Goal: Navigation & Orientation: Find specific page/section

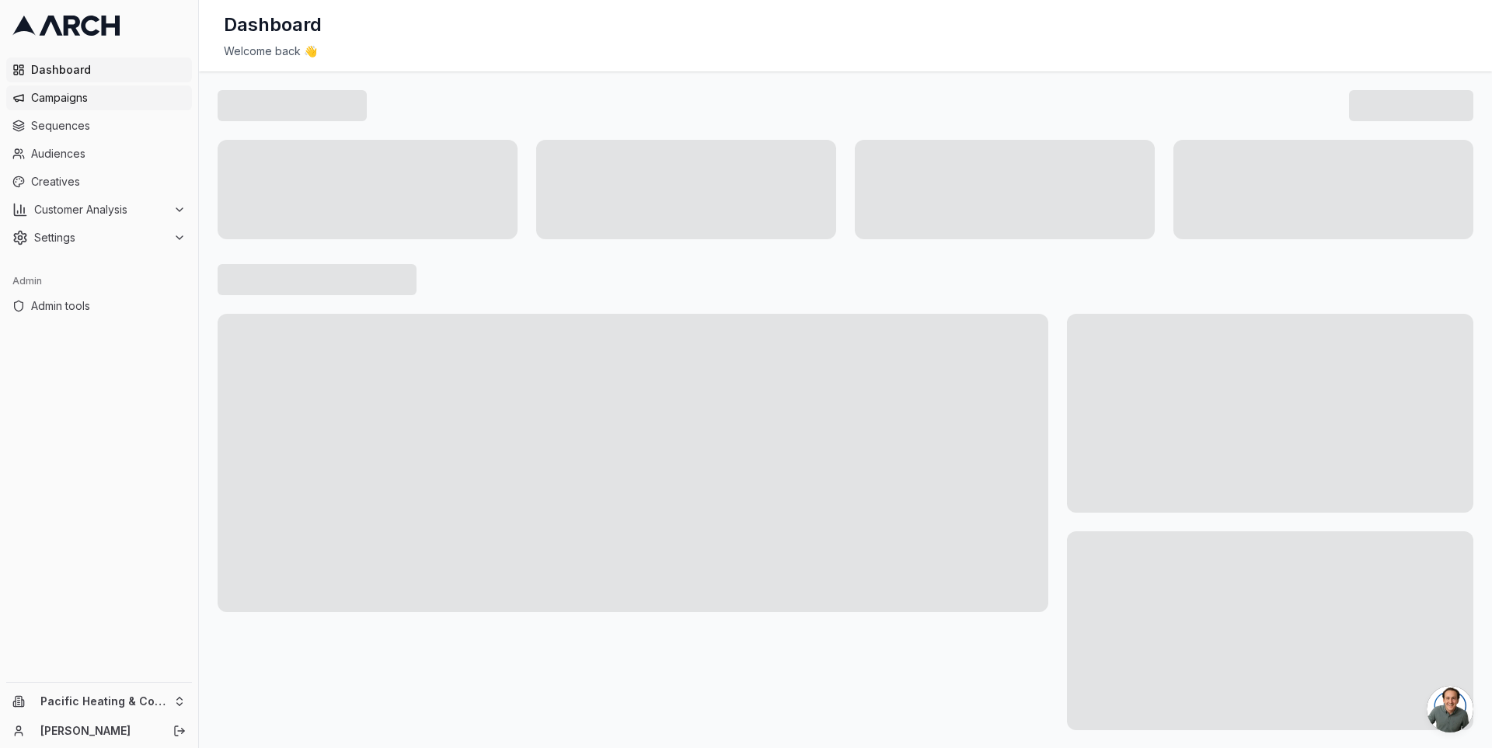
click at [73, 100] on span "Campaigns" at bounding box center [108, 98] width 155 height 16
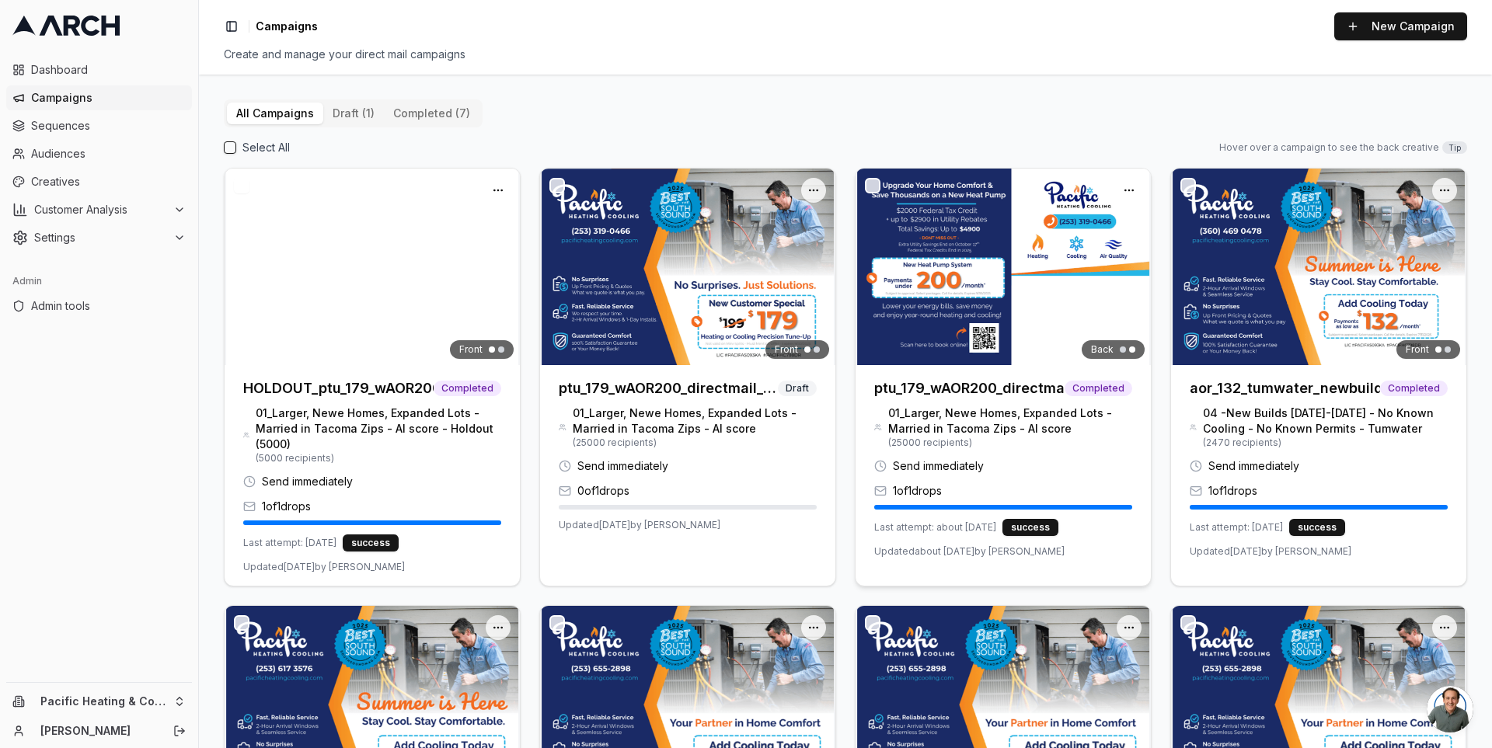
click at [923, 301] on img at bounding box center [1003, 267] width 295 height 197
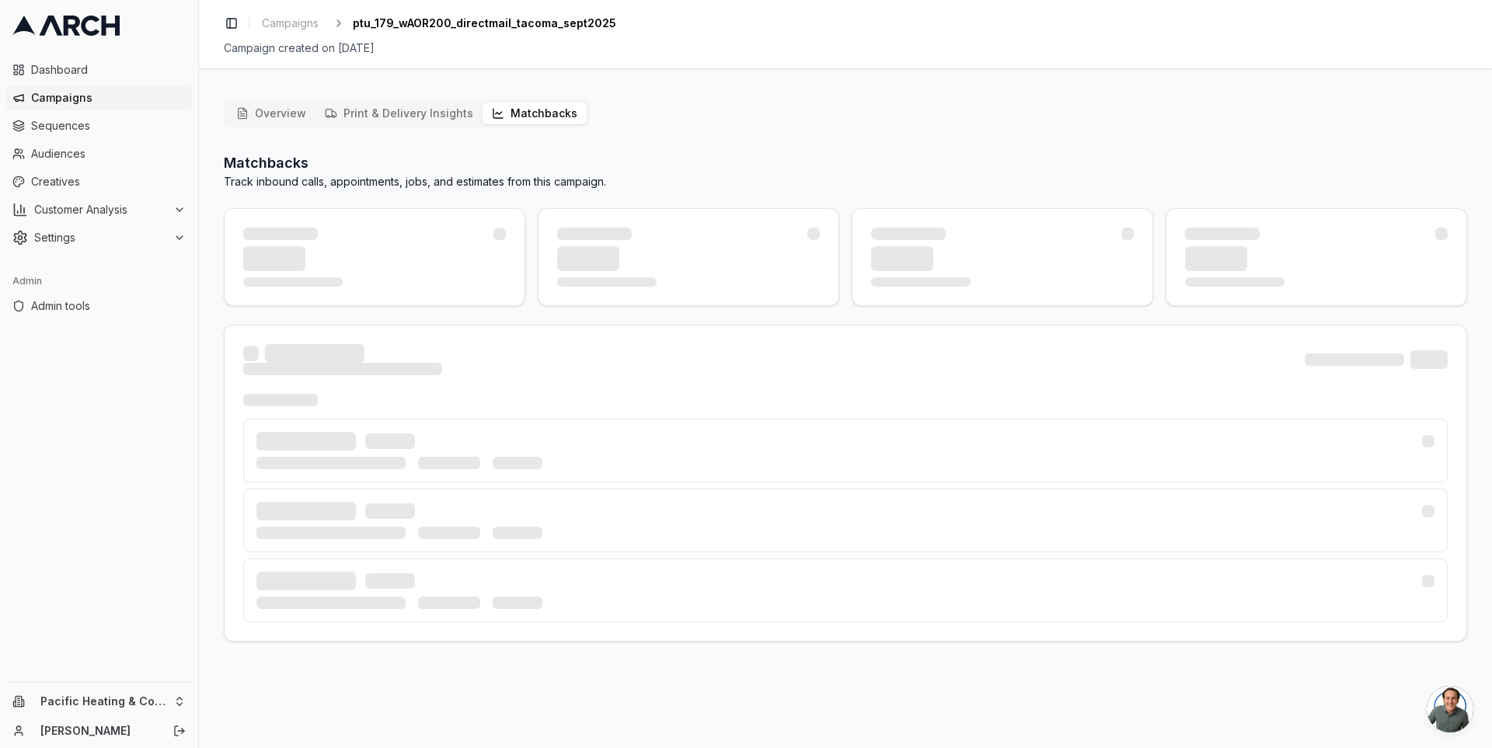
click at [540, 103] on button "Matchbacks" at bounding box center [535, 114] width 104 height 22
click at [533, 120] on button "Matchbacks" at bounding box center [535, 114] width 104 height 22
click at [174, 703] on html "Dashboard Campaigns Sequences Audiences Creatives Customer Analysis Settings Ad…" at bounding box center [746, 374] width 1492 height 748
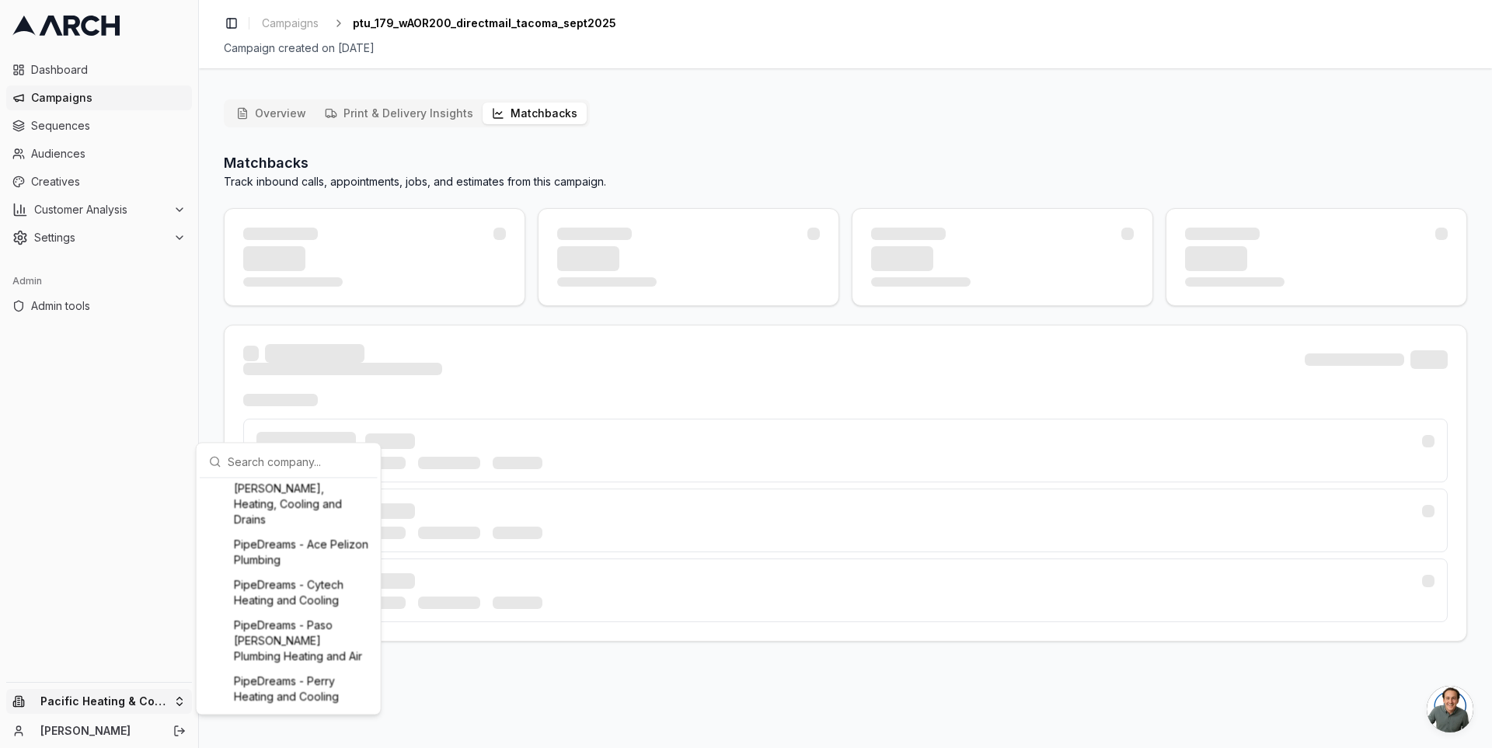
scroll to position [1426, 0]
click at [281, 485] on div "Pacific Heating & Cooling" at bounding box center [289, 472] width 172 height 25
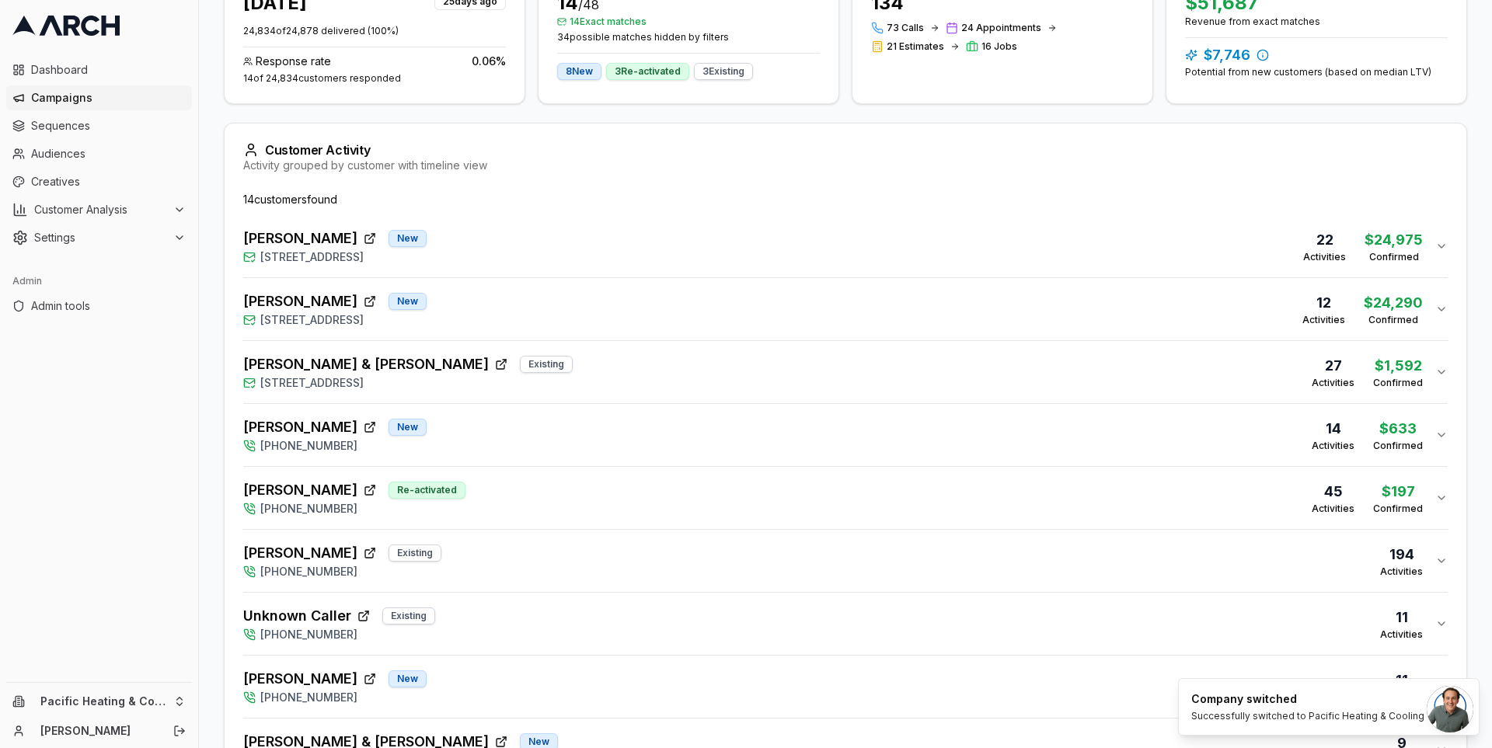
scroll to position [0, 0]
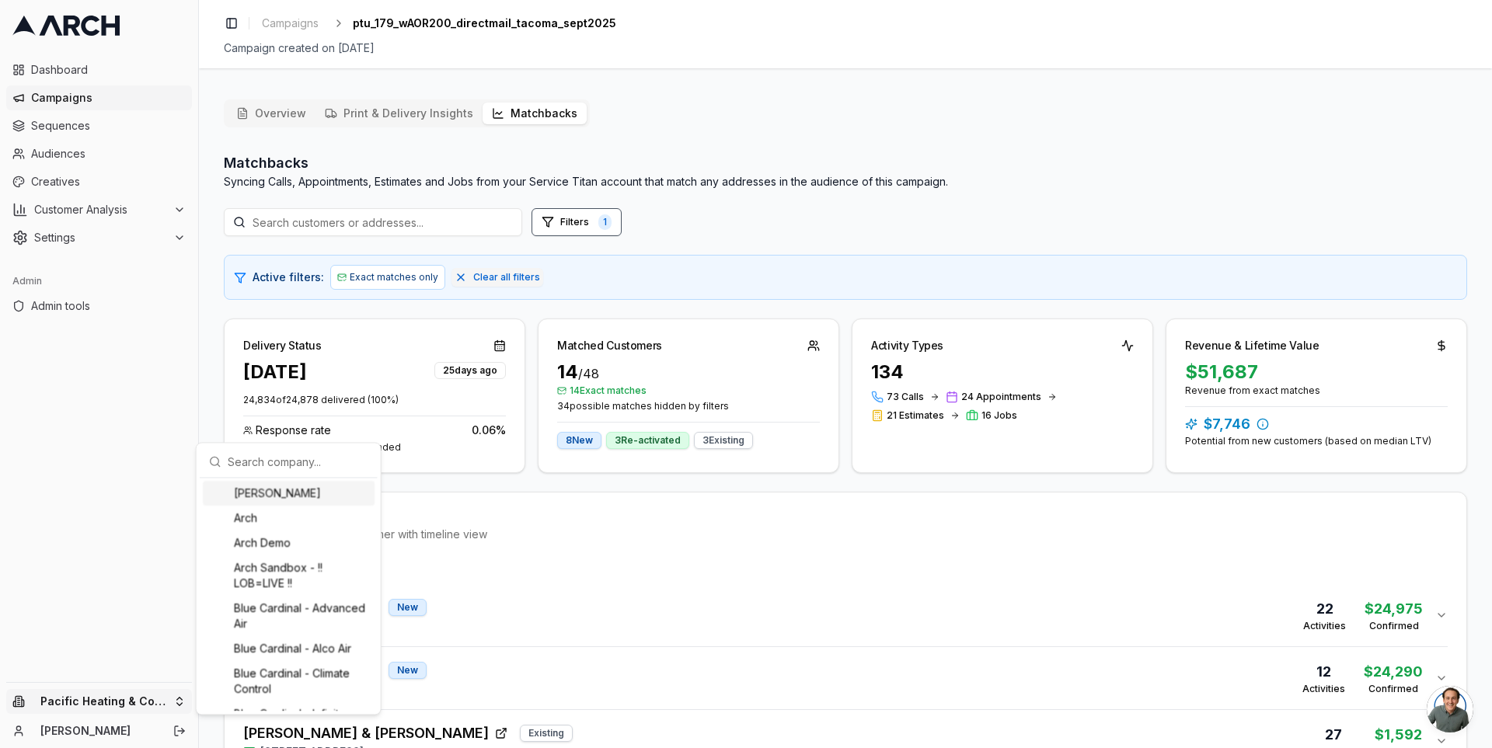
click at [180, 703] on html "Dashboard Campaigns Sequences Audiences Creatives Customer Analysis Settings Ad…" at bounding box center [746, 374] width 1492 height 748
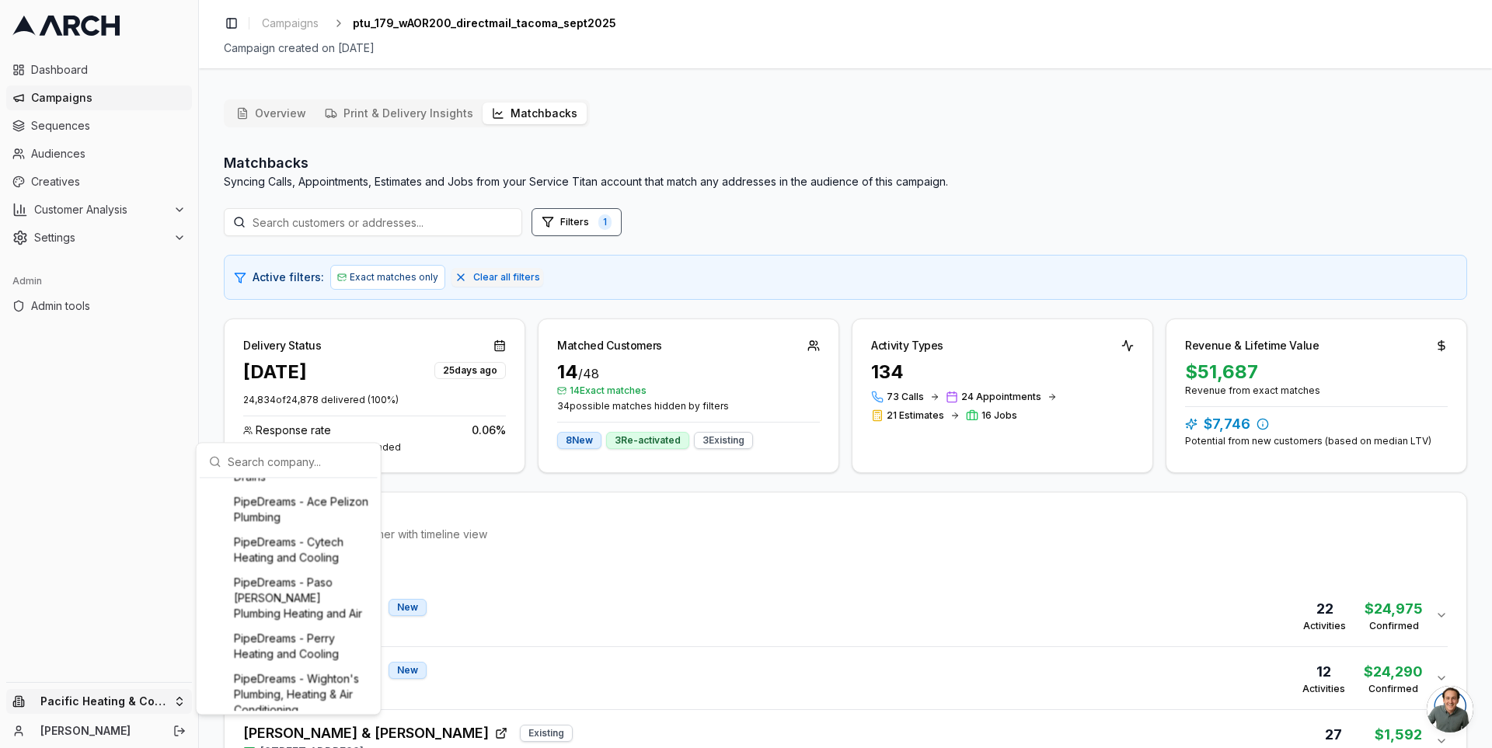
scroll to position [1687, 0]
click at [531, 471] on html "Dashboard Campaigns Sequences Audiences Creatives Customer Analysis Settings Ad…" at bounding box center [746, 374] width 1492 height 748
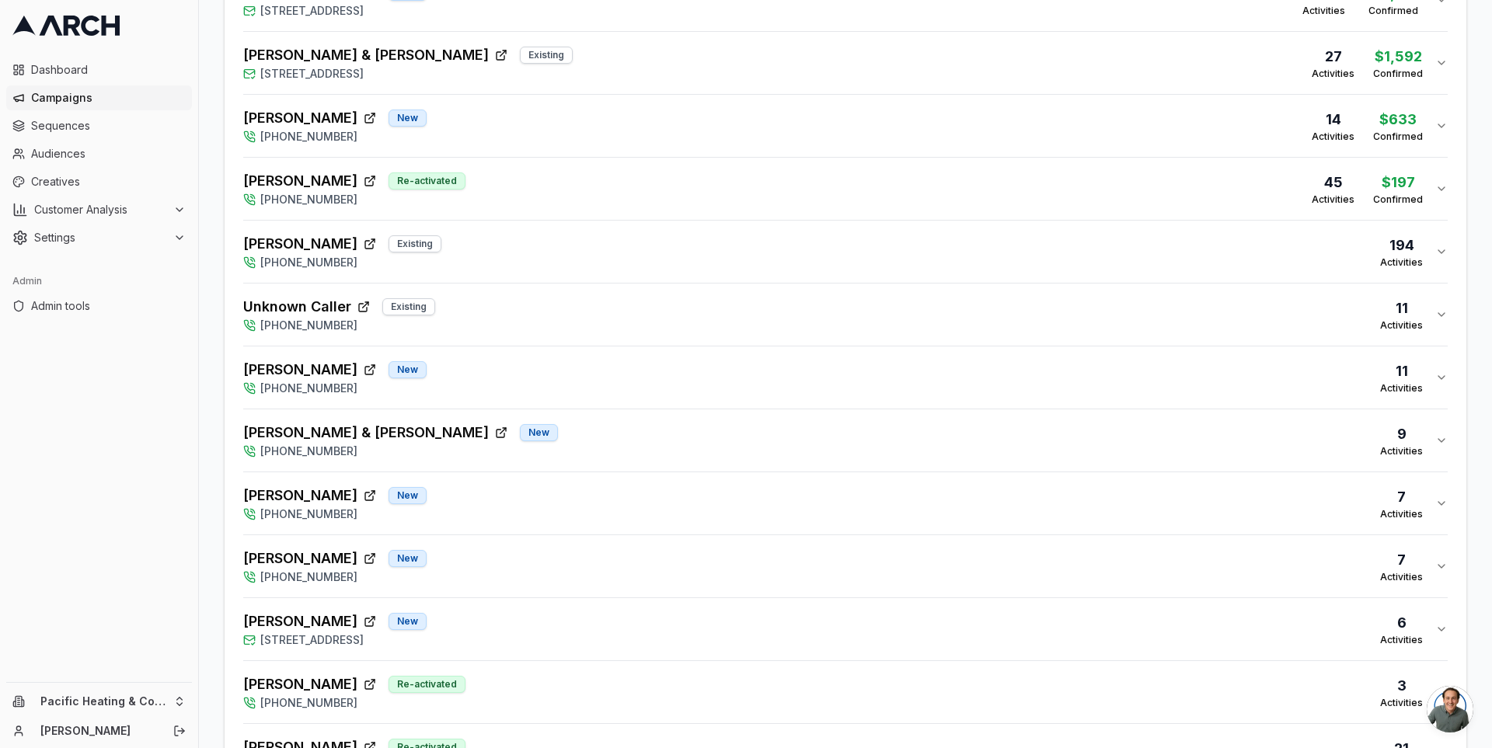
scroll to position [800, 0]
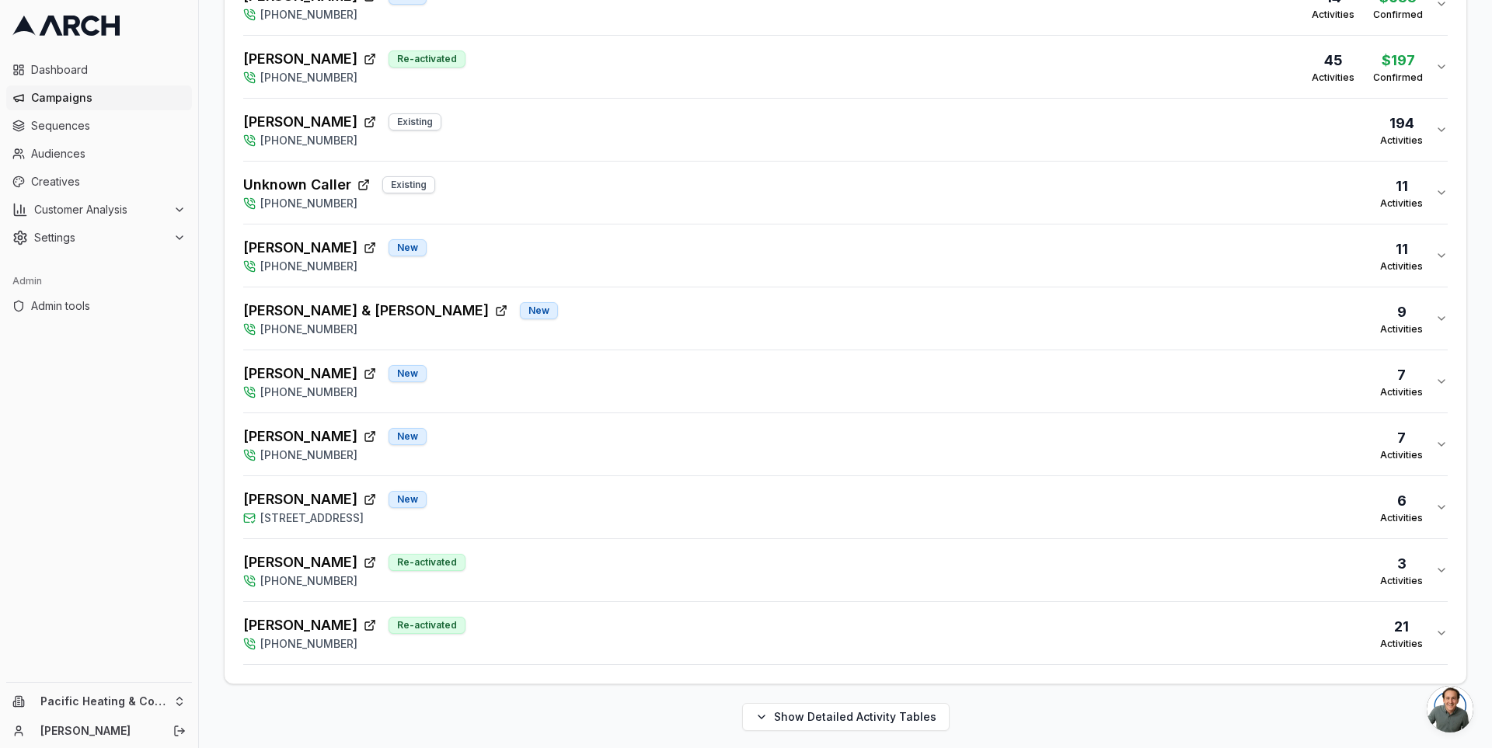
click at [538, 552] on div "MARY HOSPENTHAL Re-activated (253) 319-0466 3 Activities" at bounding box center [839, 570] width 1192 height 37
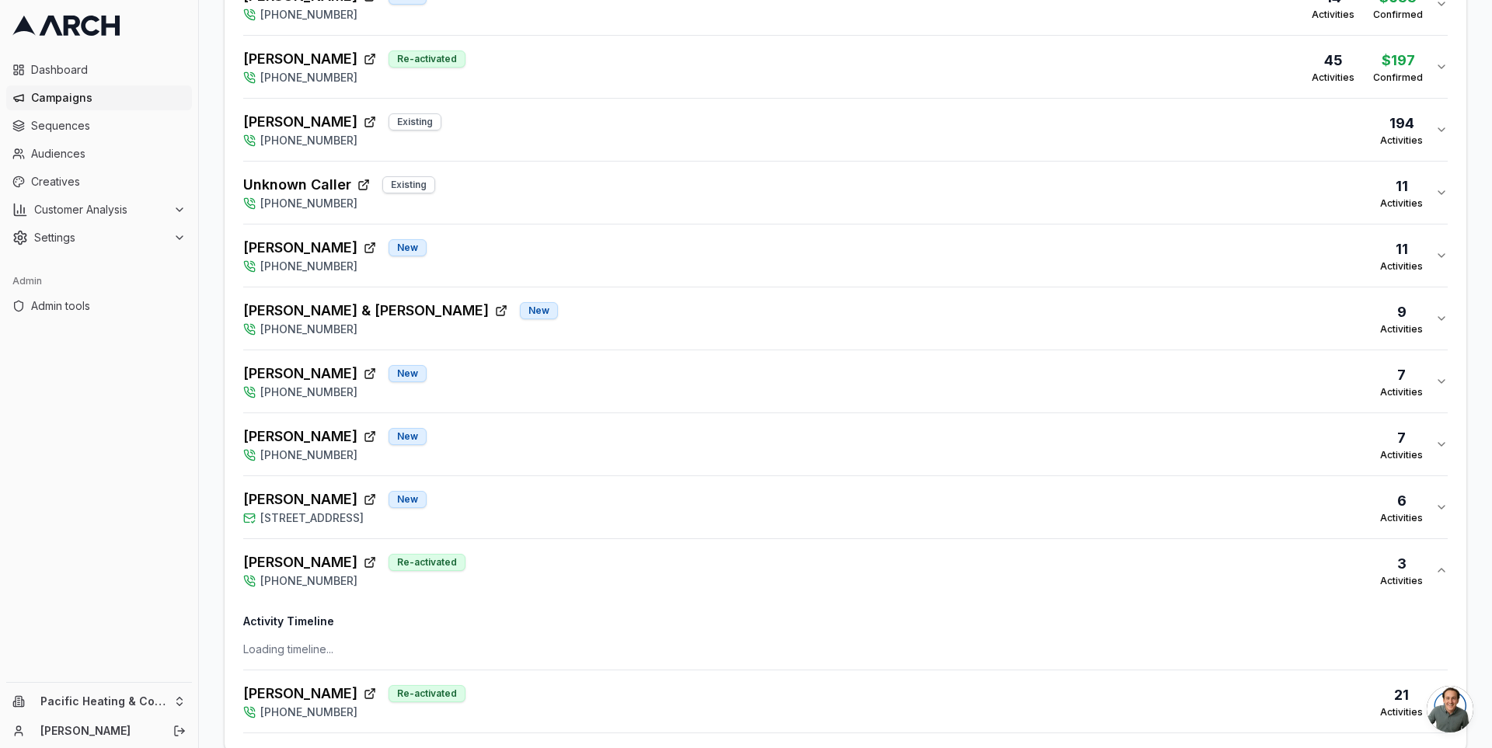
scroll to position [869, 0]
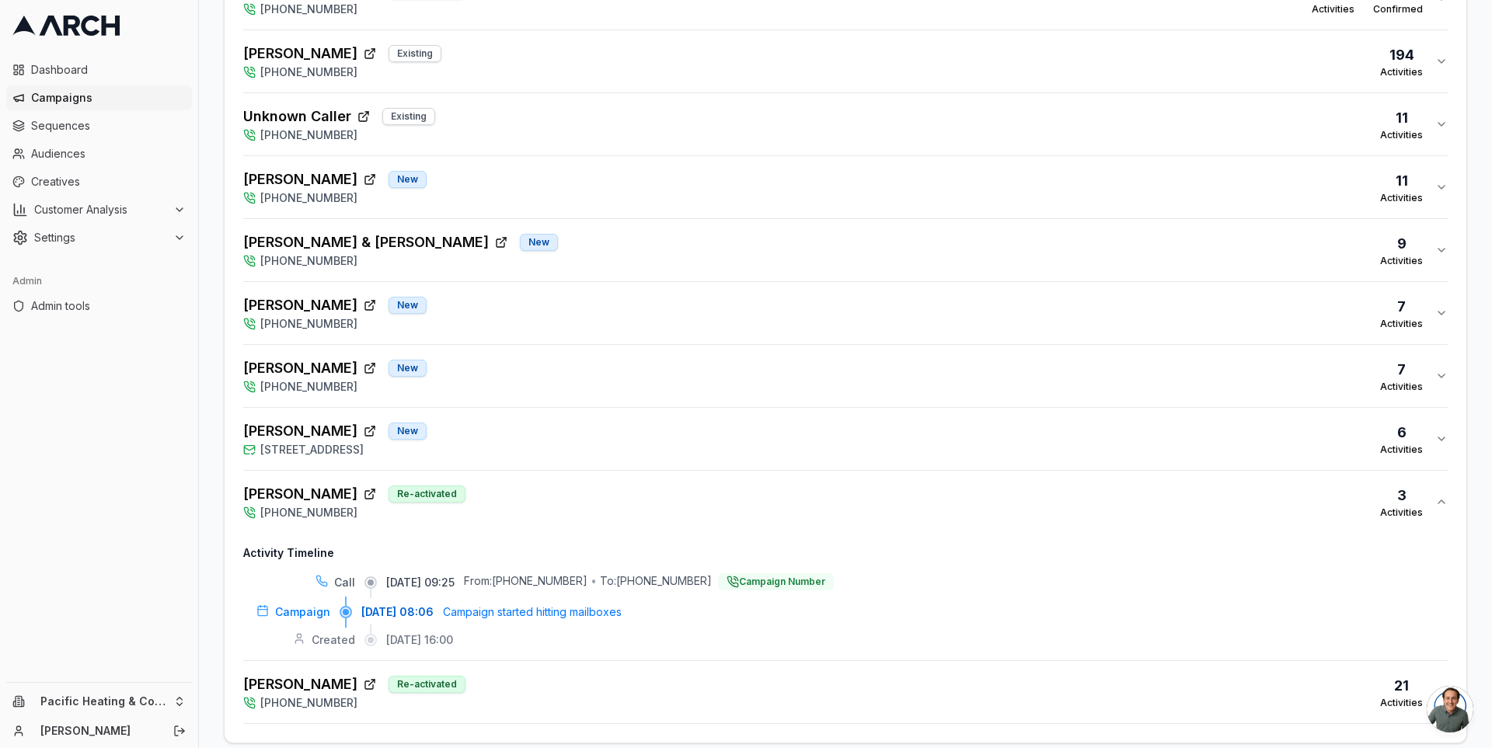
click at [555, 674] on div "Tony Chau Re-activated (253) 319-0466 21 Activities" at bounding box center [839, 692] width 1192 height 37
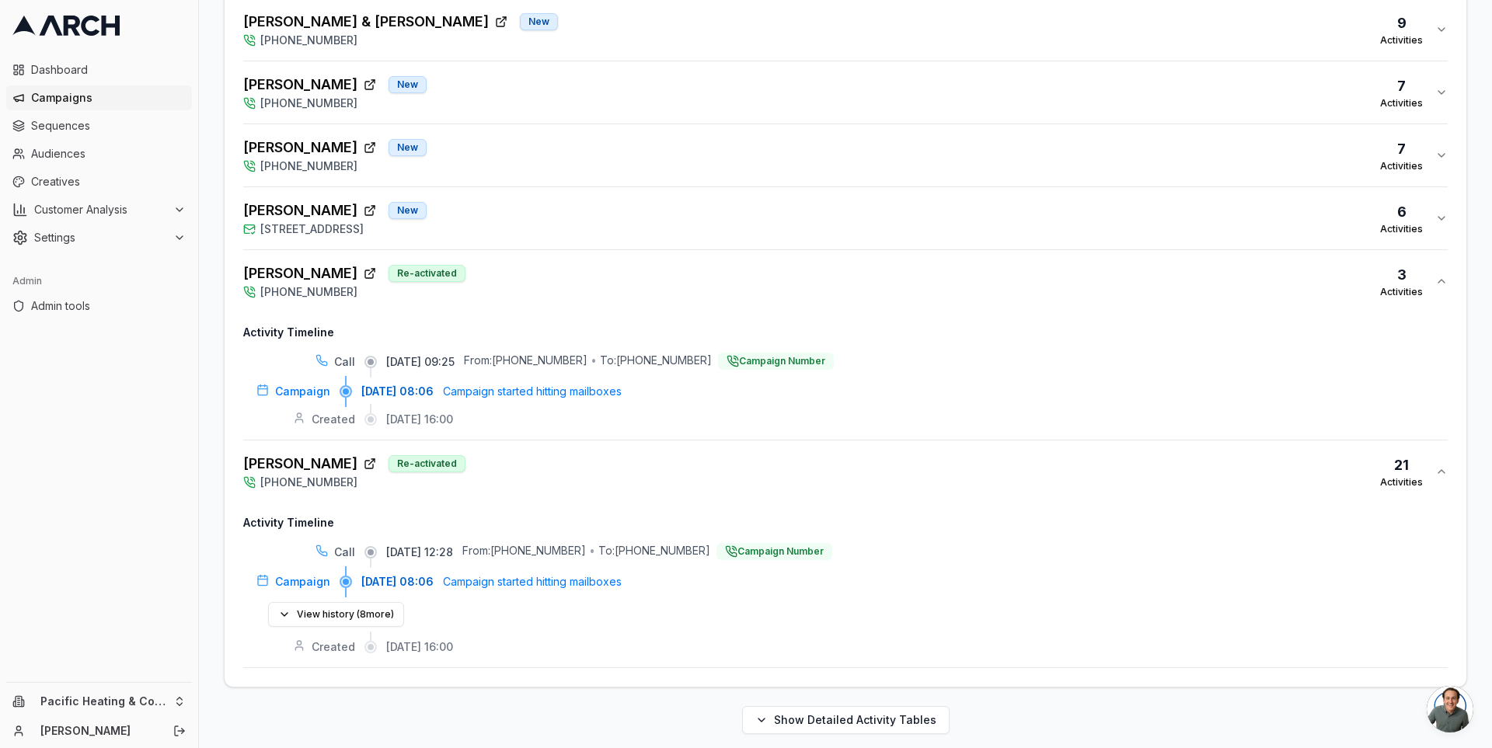
scroll to position [1092, 0]
click at [351, 605] on button "View history ( 8 more)" at bounding box center [336, 612] width 136 height 25
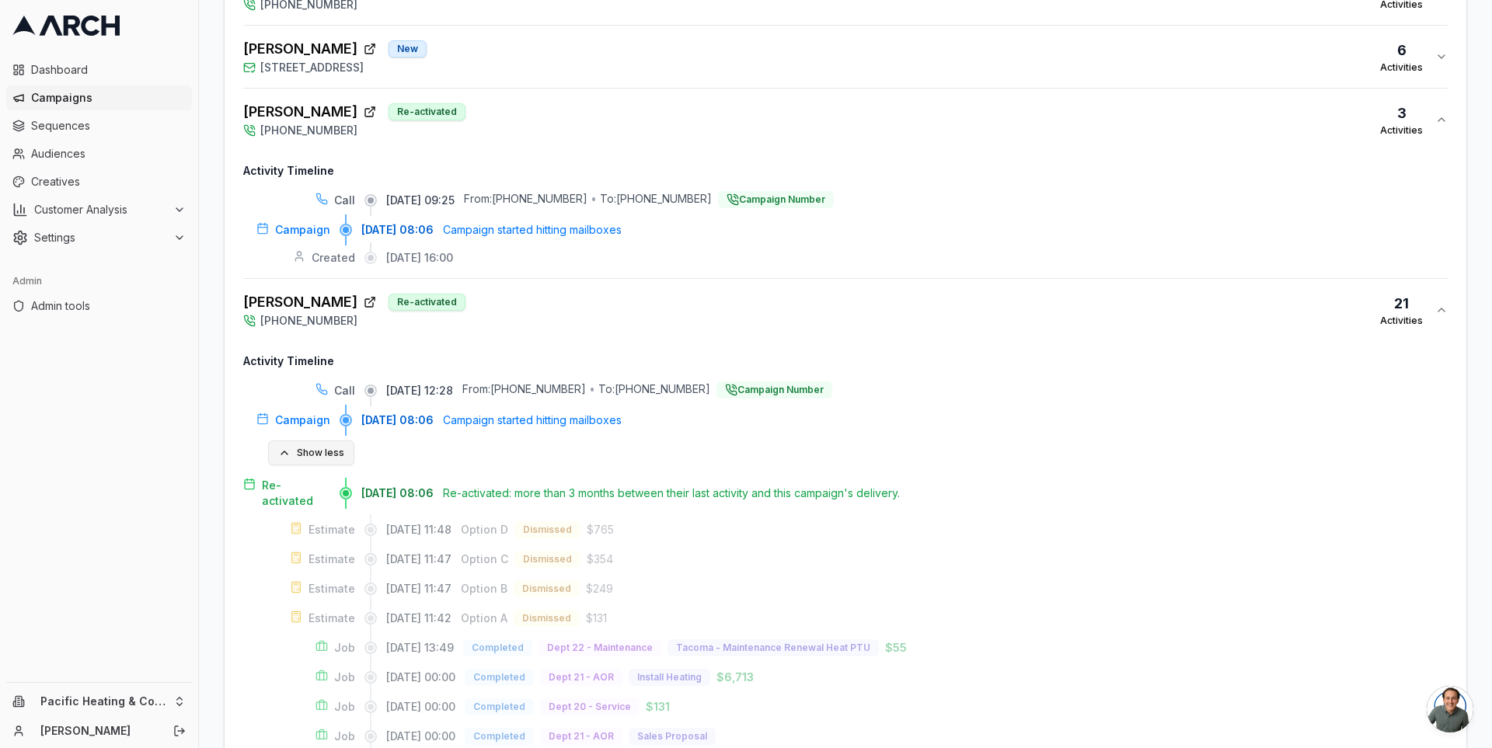
scroll to position [1227, 0]
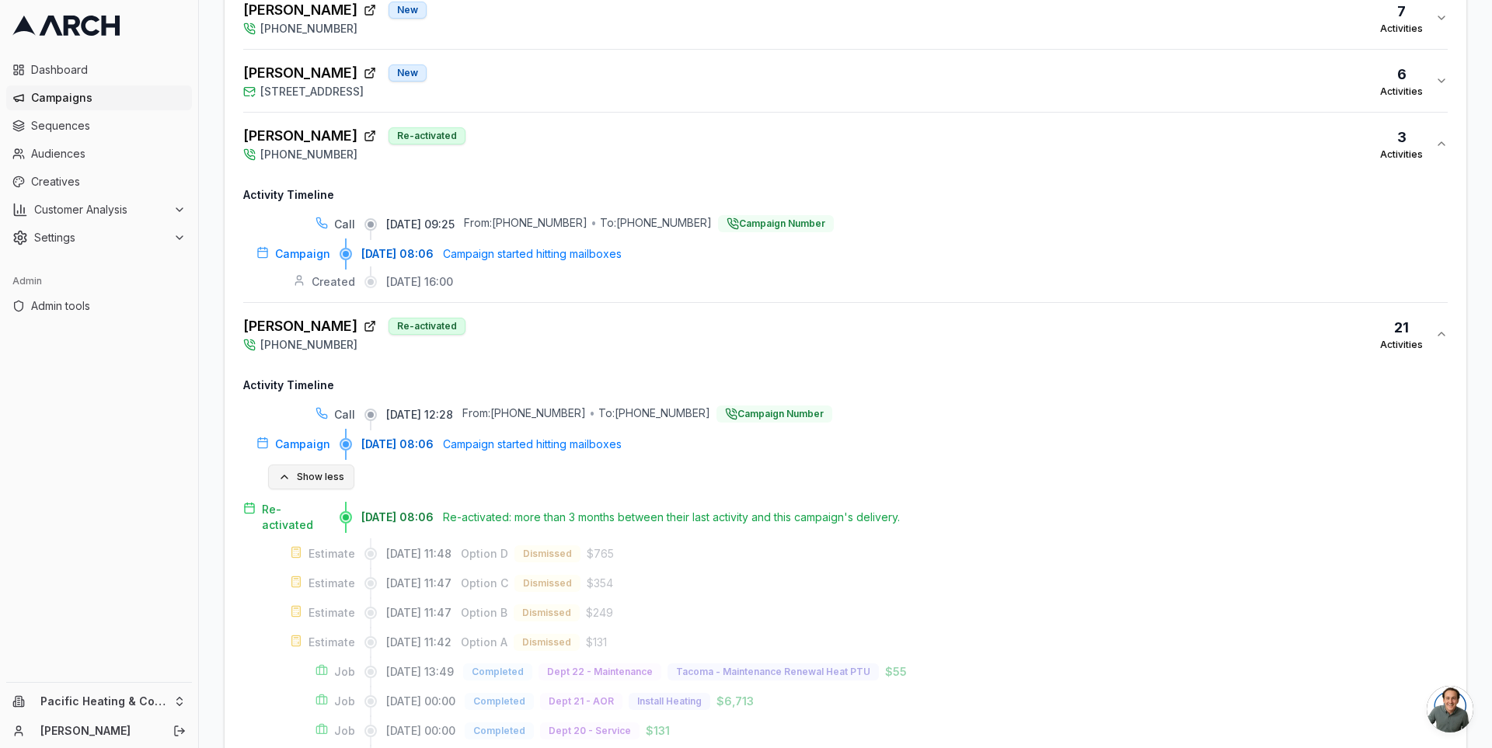
click at [320, 476] on button "Show less" at bounding box center [311, 477] width 86 height 25
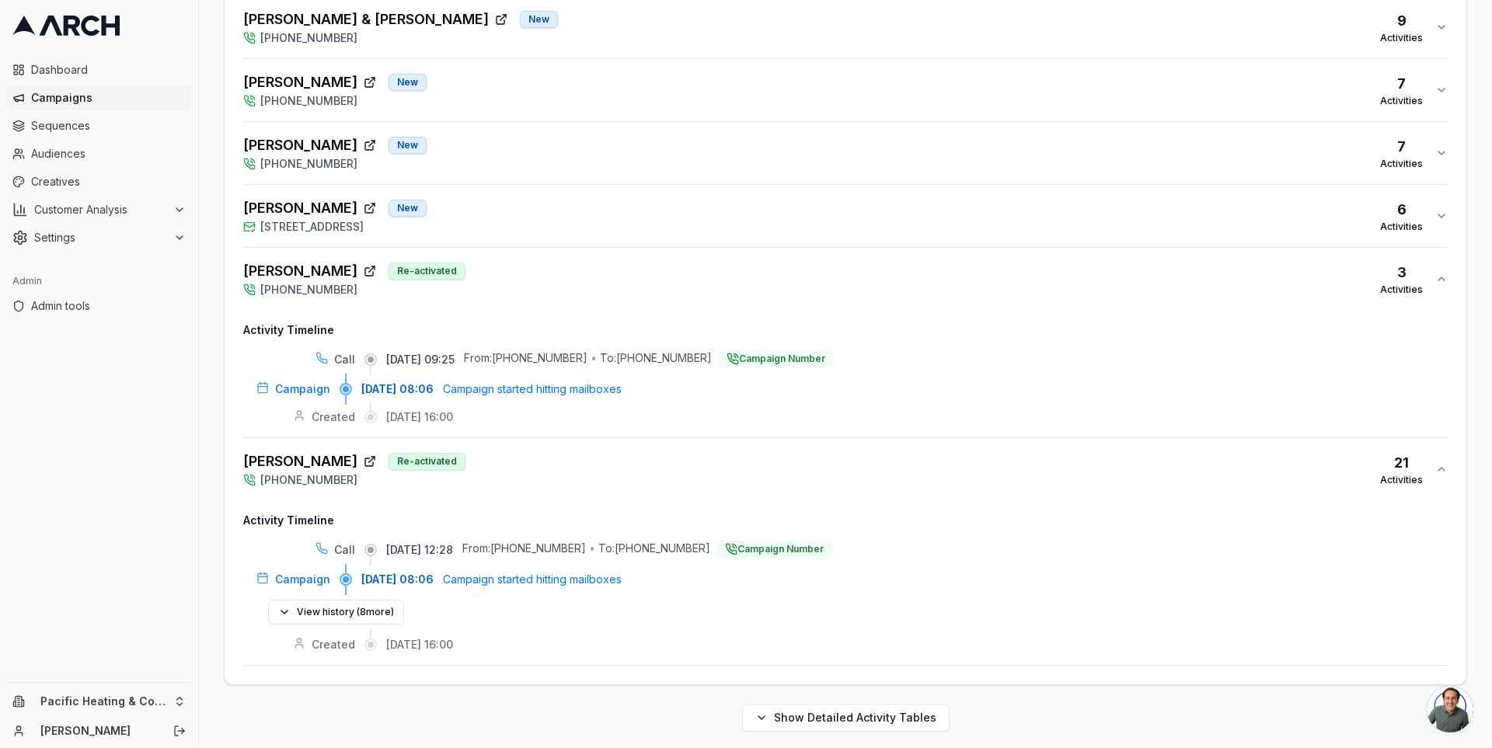
click at [471, 465] on div "Tony Chau Re-activated (253) 319-0466 21 Activities" at bounding box center [839, 469] width 1192 height 37
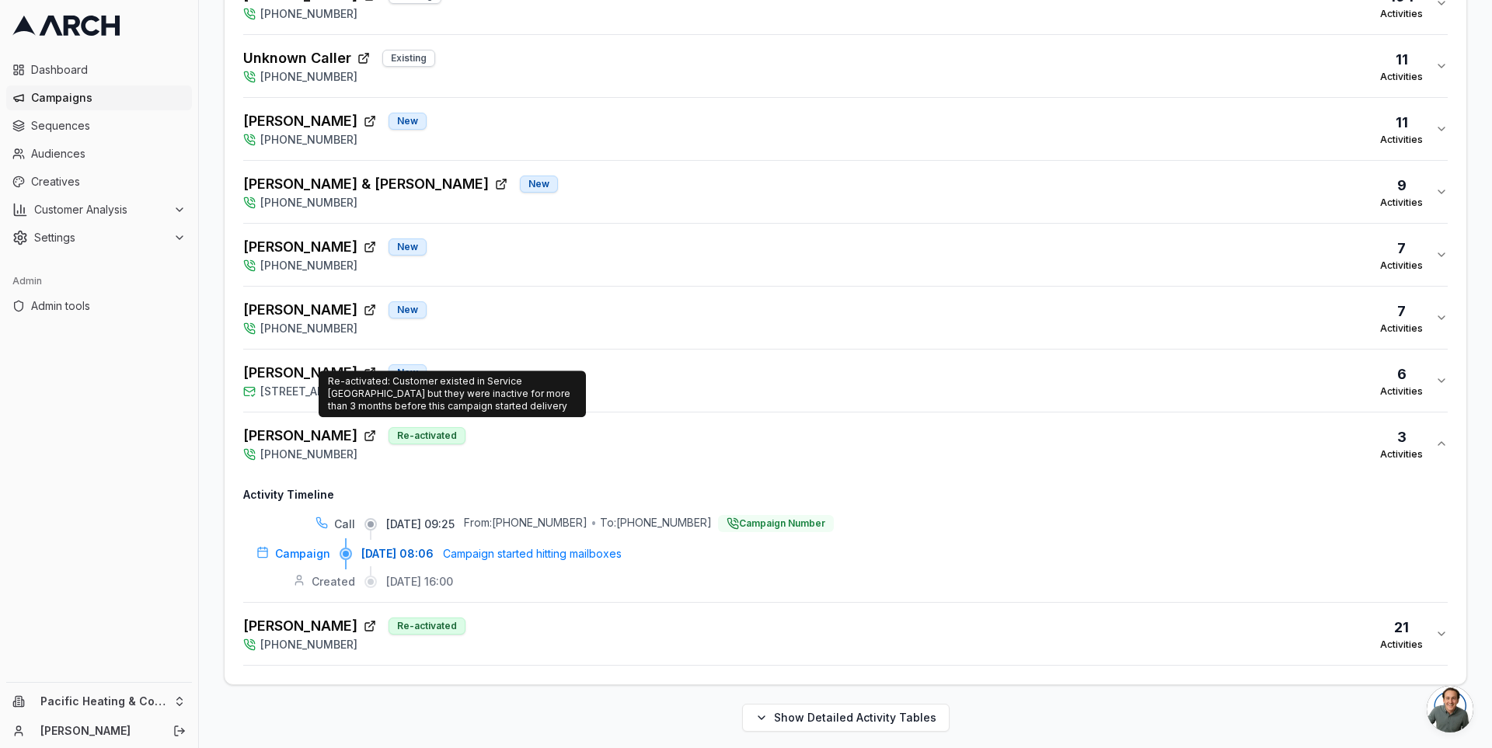
click at [537, 430] on div "MARY HOSPENTHAL Re-activated (253) 319-0466 3 Activities" at bounding box center [839, 443] width 1192 height 37
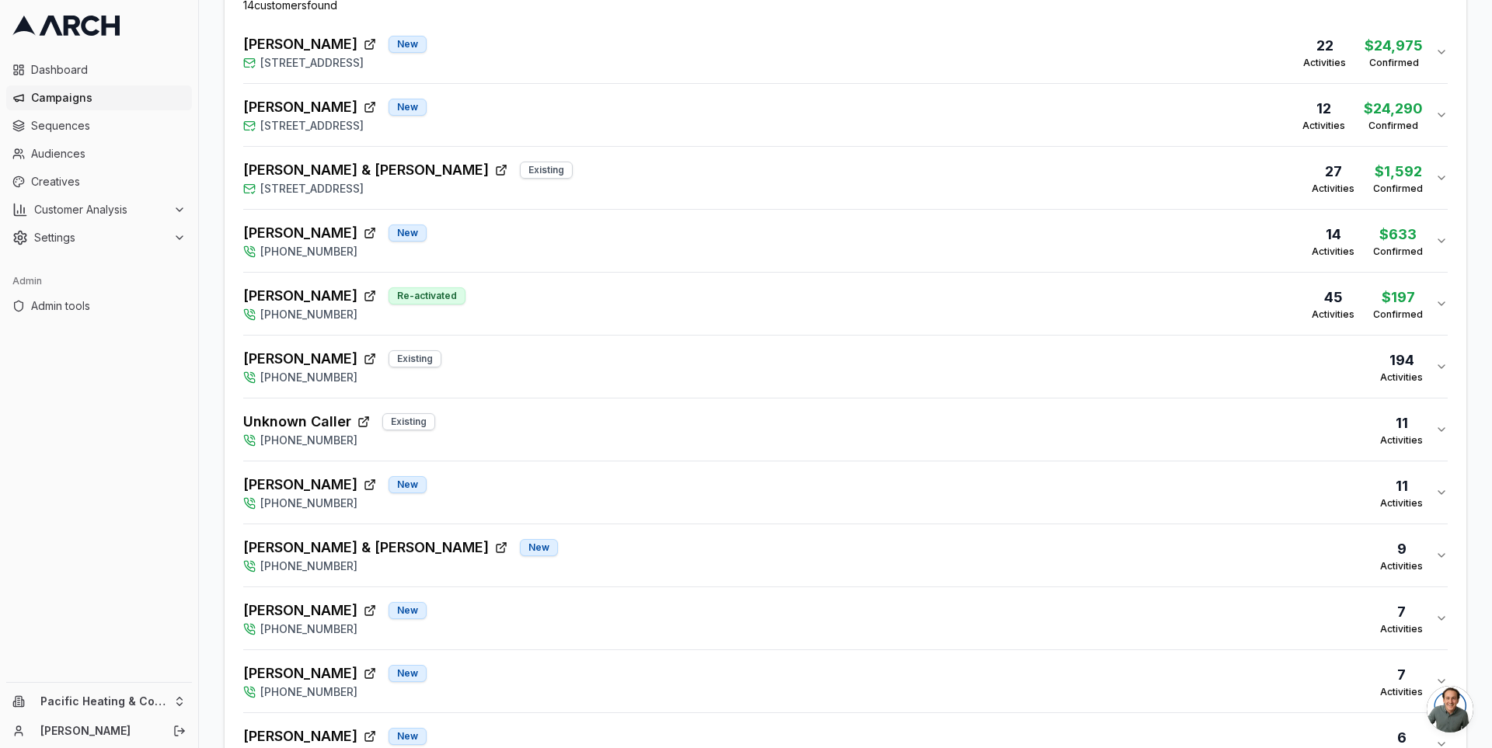
scroll to position [553, 0]
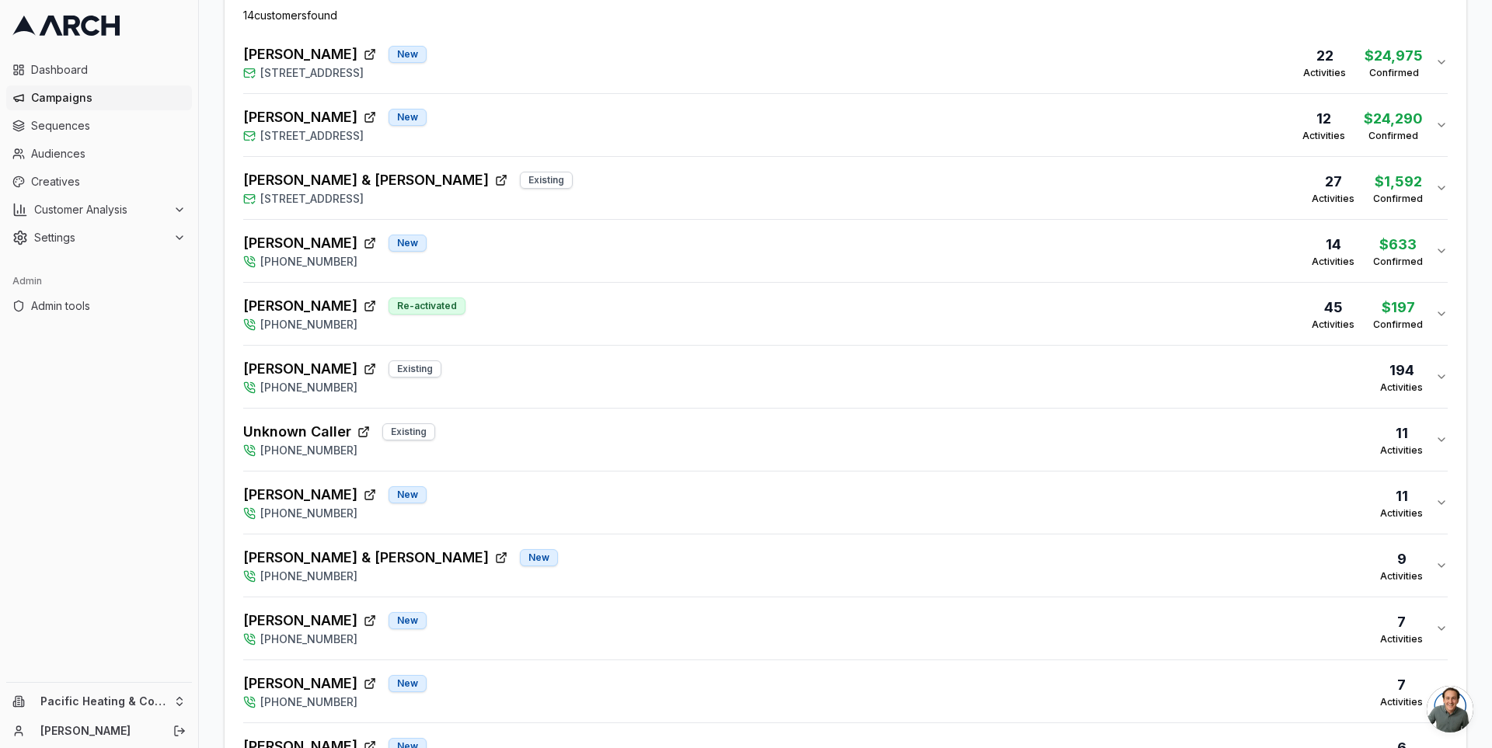
click at [512, 424] on div "Unknown Caller Existing (253) 319-0466 11 Activities" at bounding box center [839, 439] width 1192 height 37
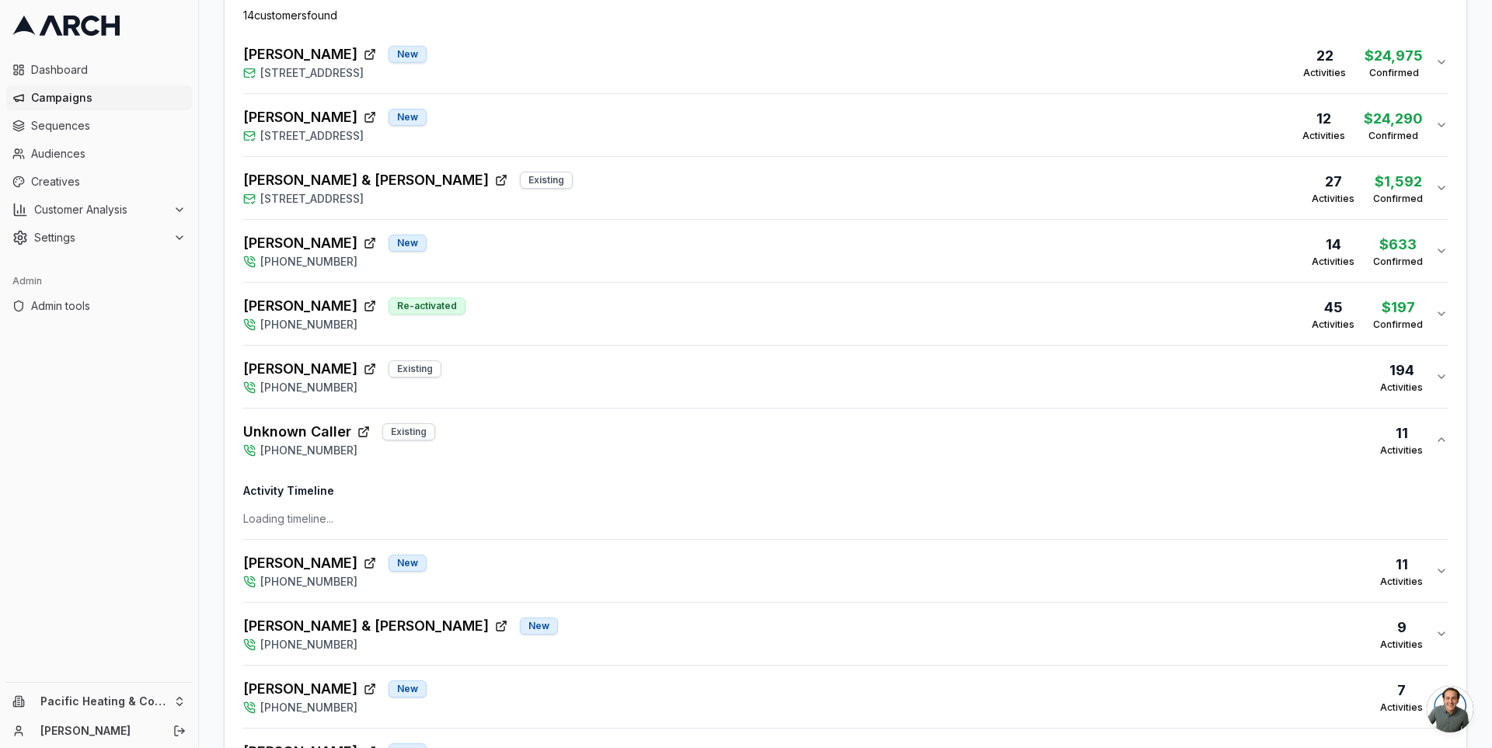
click at [512, 424] on div "Unknown Caller Existing (253) 319-0466 11 Activities" at bounding box center [839, 439] width 1192 height 37
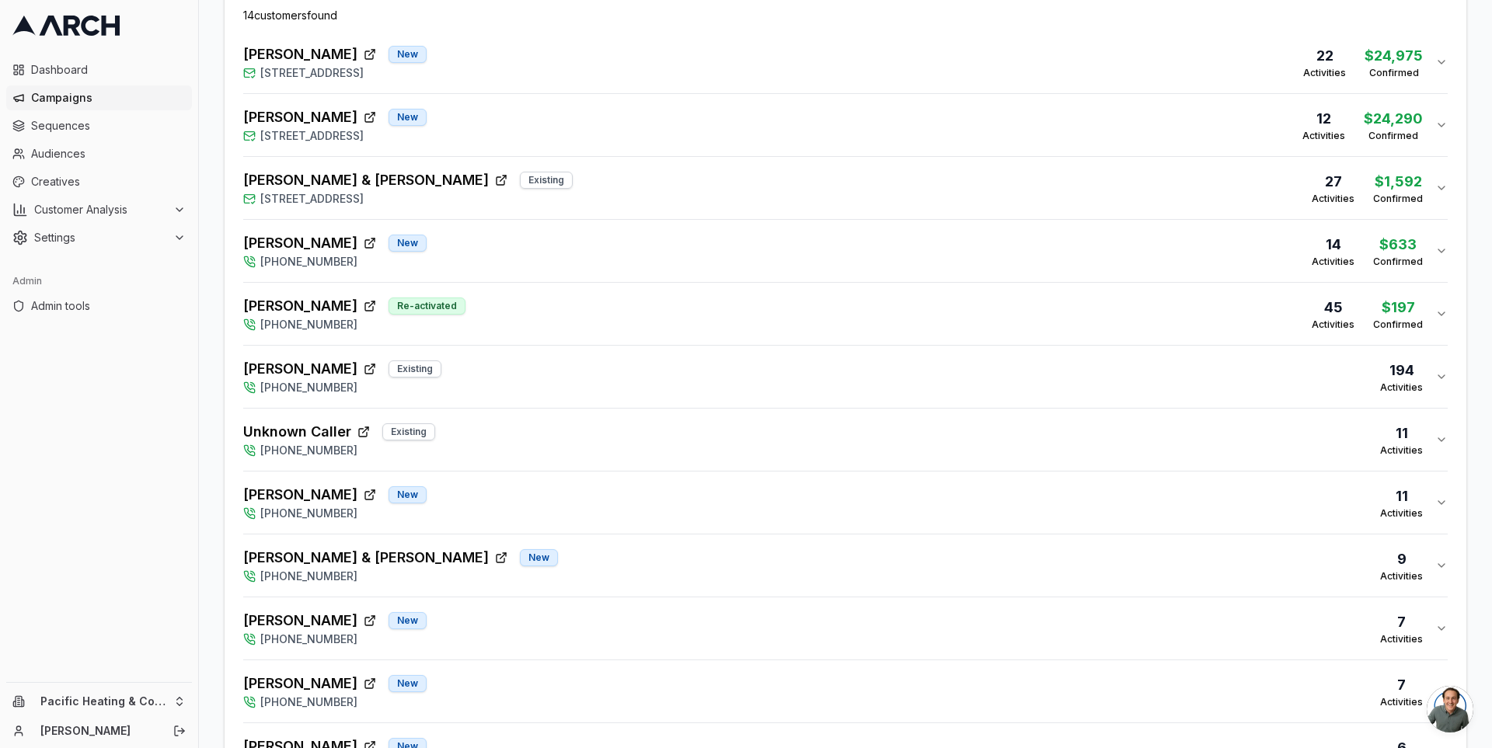
click at [509, 371] on div "Katherine Lundin Existing (253) 319-0466 194 Activities" at bounding box center [839, 376] width 1192 height 37
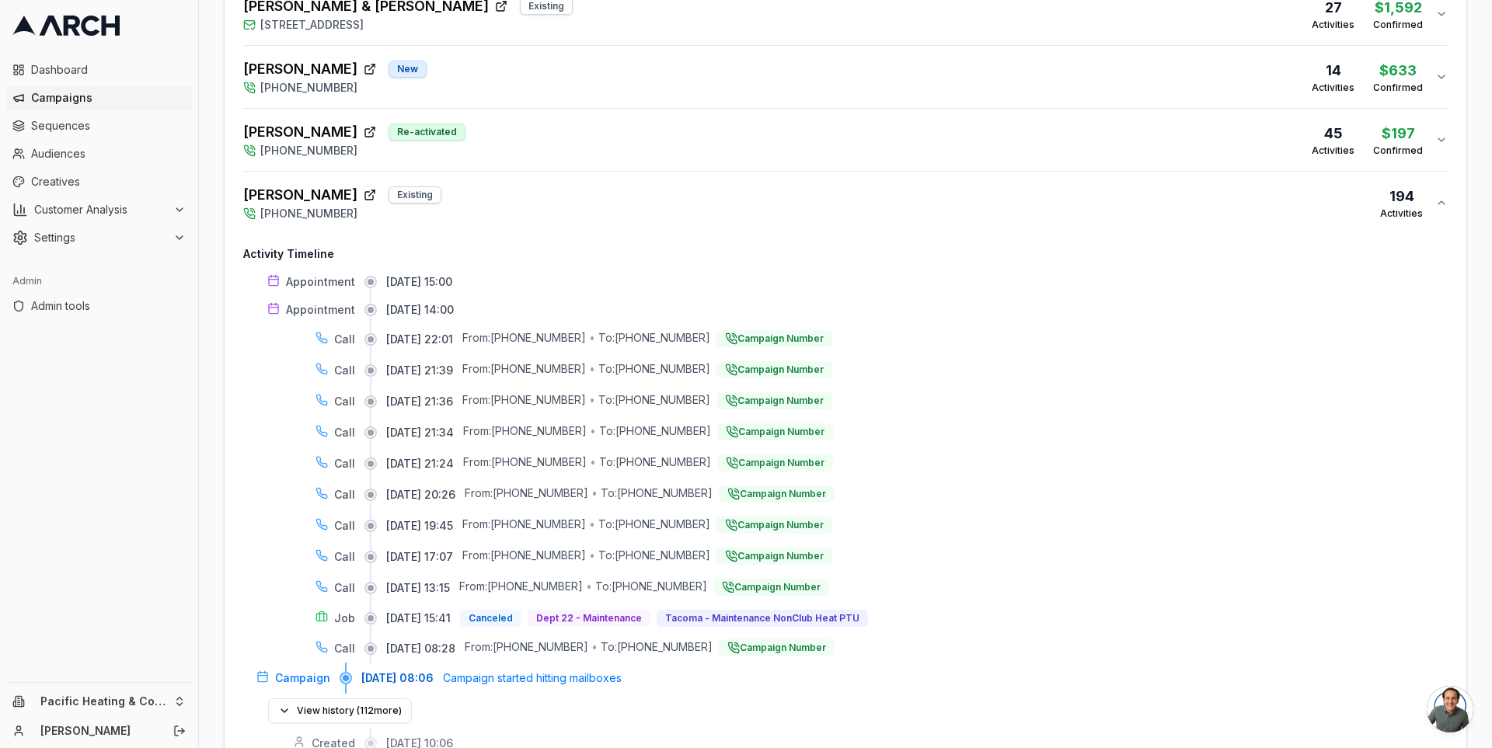
scroll to position [749, 0]
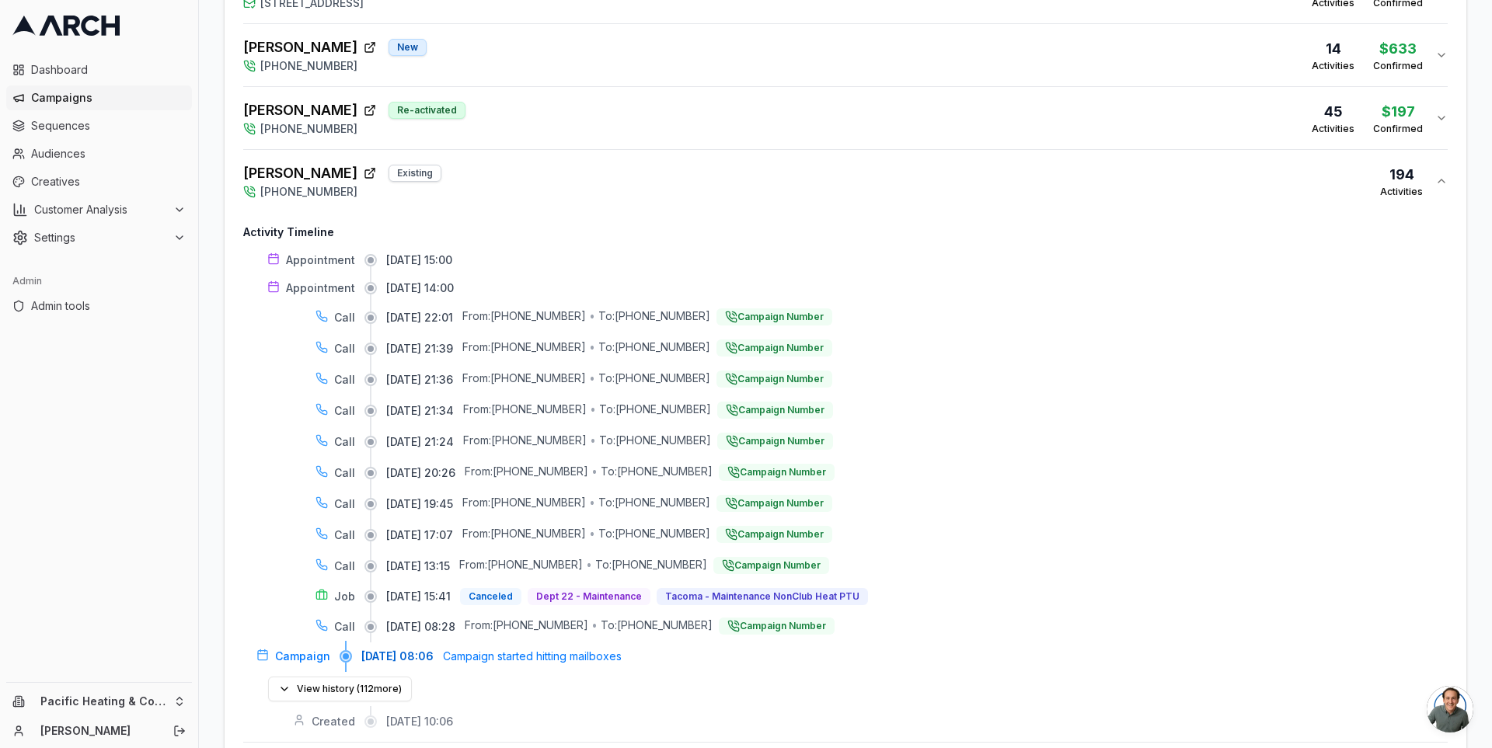
click at [514, 172] on div "Katherine Lundin Existing (253) 319-0466 194 Activities" at bounding box center [839, 180] width 1192 height 37
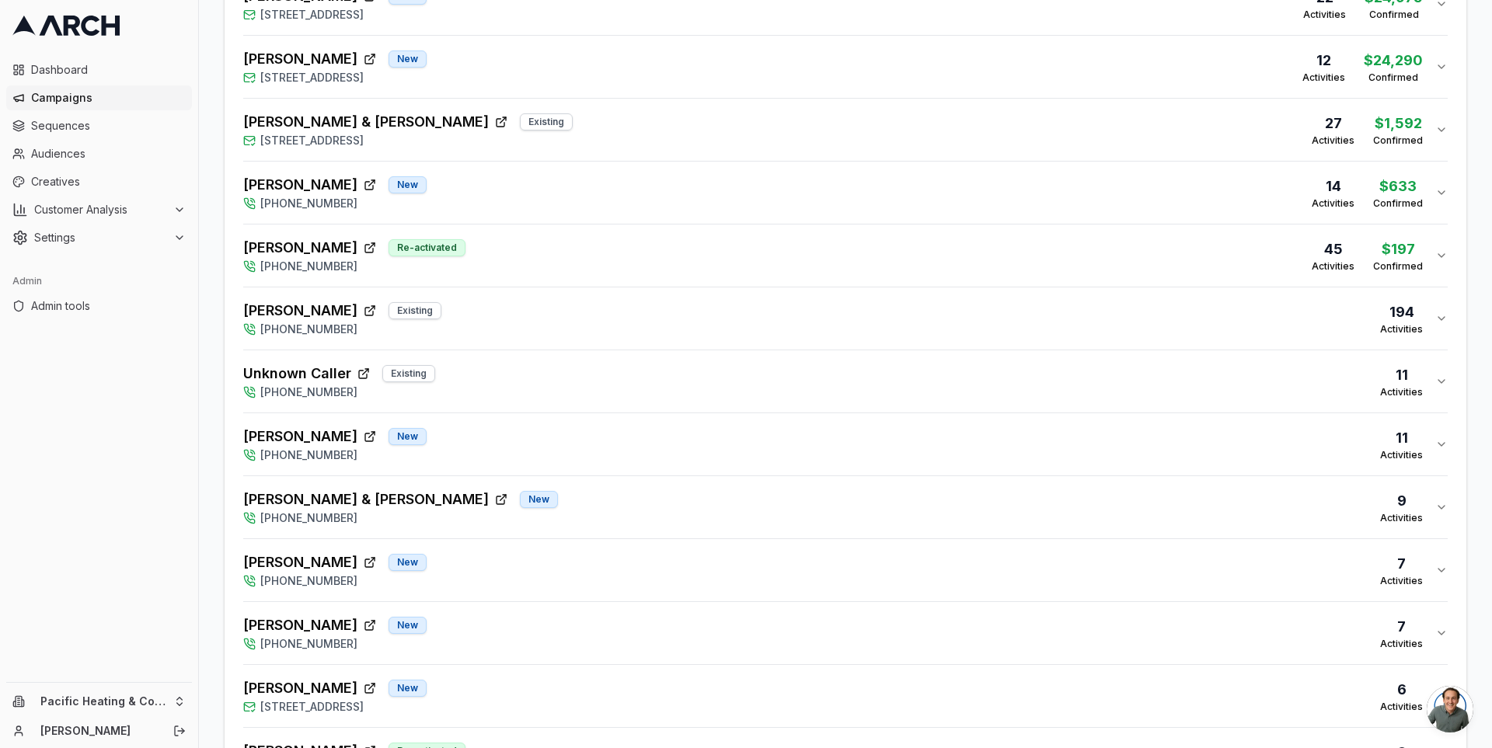
scroll to position [643, 0]
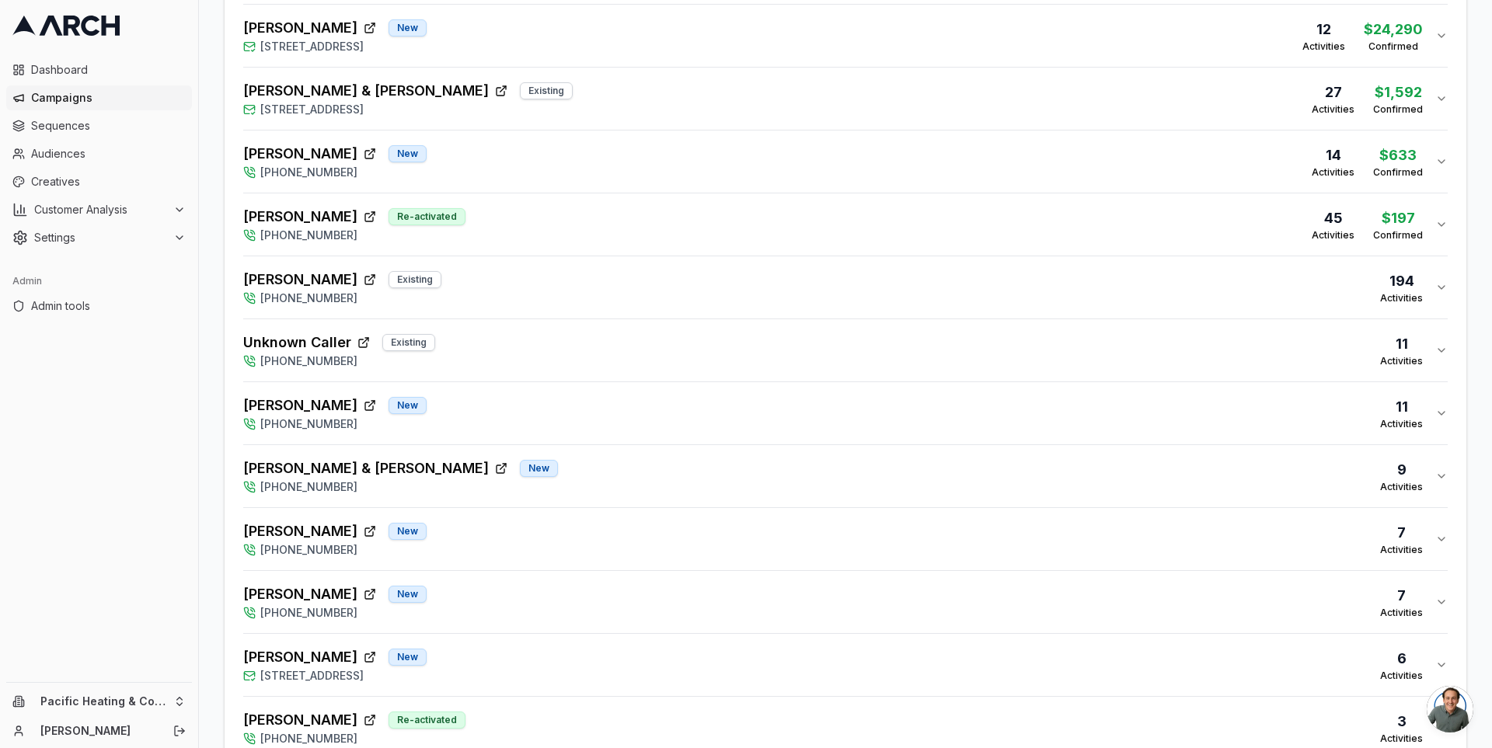
click at [554, 416] on div "Edward Harmon New (253) 319-0466 11 Activities" at bounding box center [839, 413] width 1192 height 37
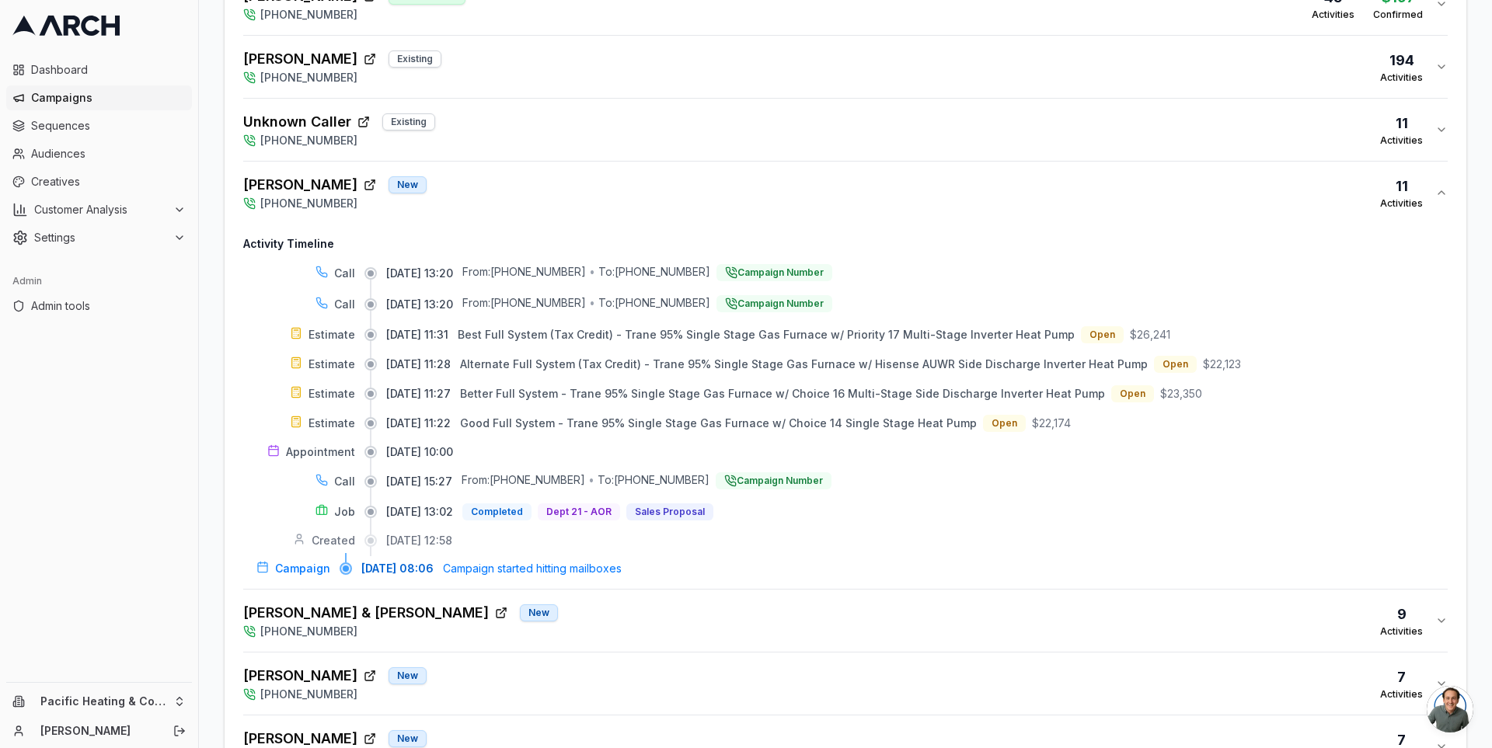
scroll to position [864, 0]
click at [493, 176] on div "Edward Harmon New (253) 319-0466 11 Activities" at bounding box center [839, 191] width 1192 height 37
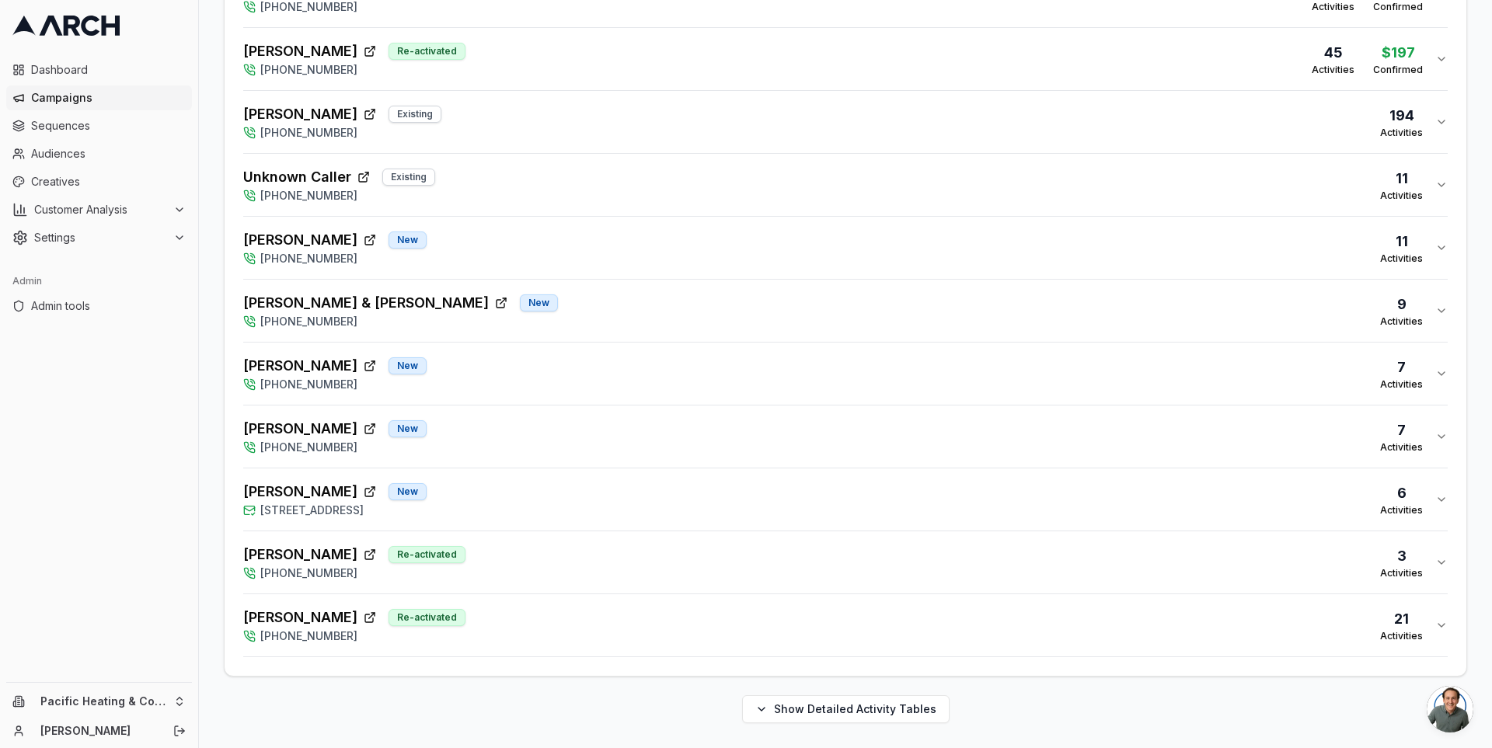
scroll to position [800, 0]
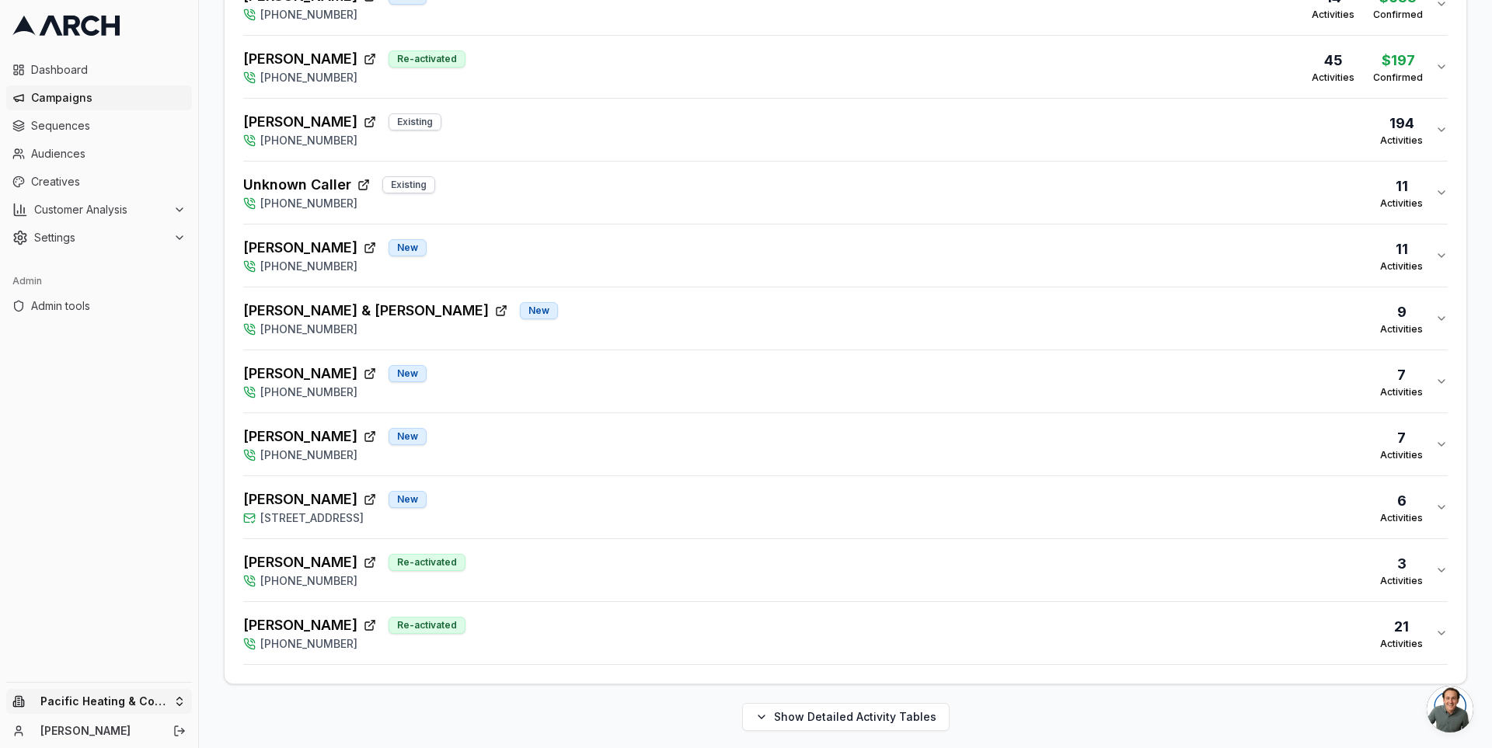
click at [182, 699] on html "Dashboard Campaigns Sequences Audiences Creatives Customer Analysis Settings Ad…" at bounding box center [746, 374] width 1492 height 748
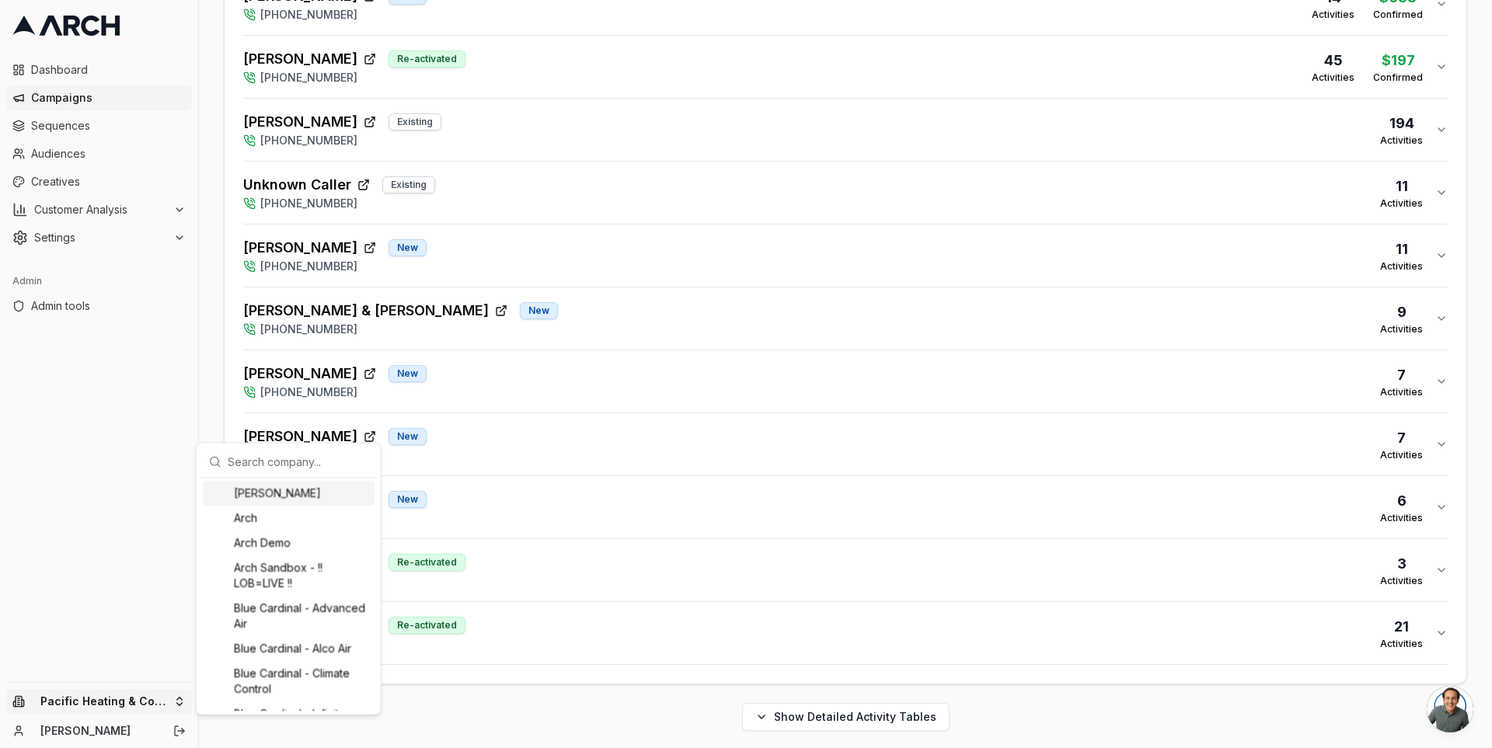
click at [302, 495] on div "Albert Nahman" at bounding box center [289, 493] width 172 height 25
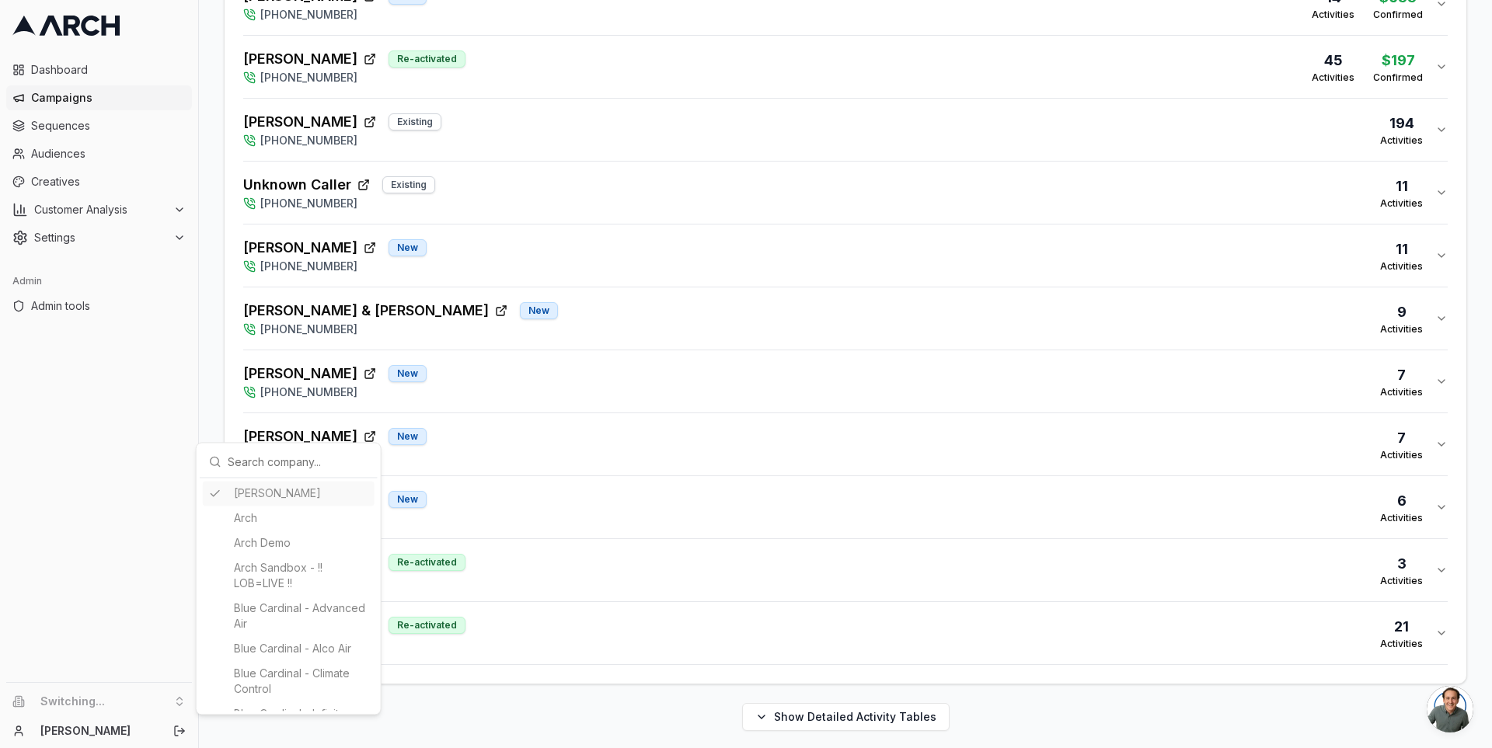
click at [207, 358] on html "Dashboard Campaigns Sequences Audiences Creatives Customer Analysis Settings Ad…" at bounding box center [746, 374] width 1492 height 748
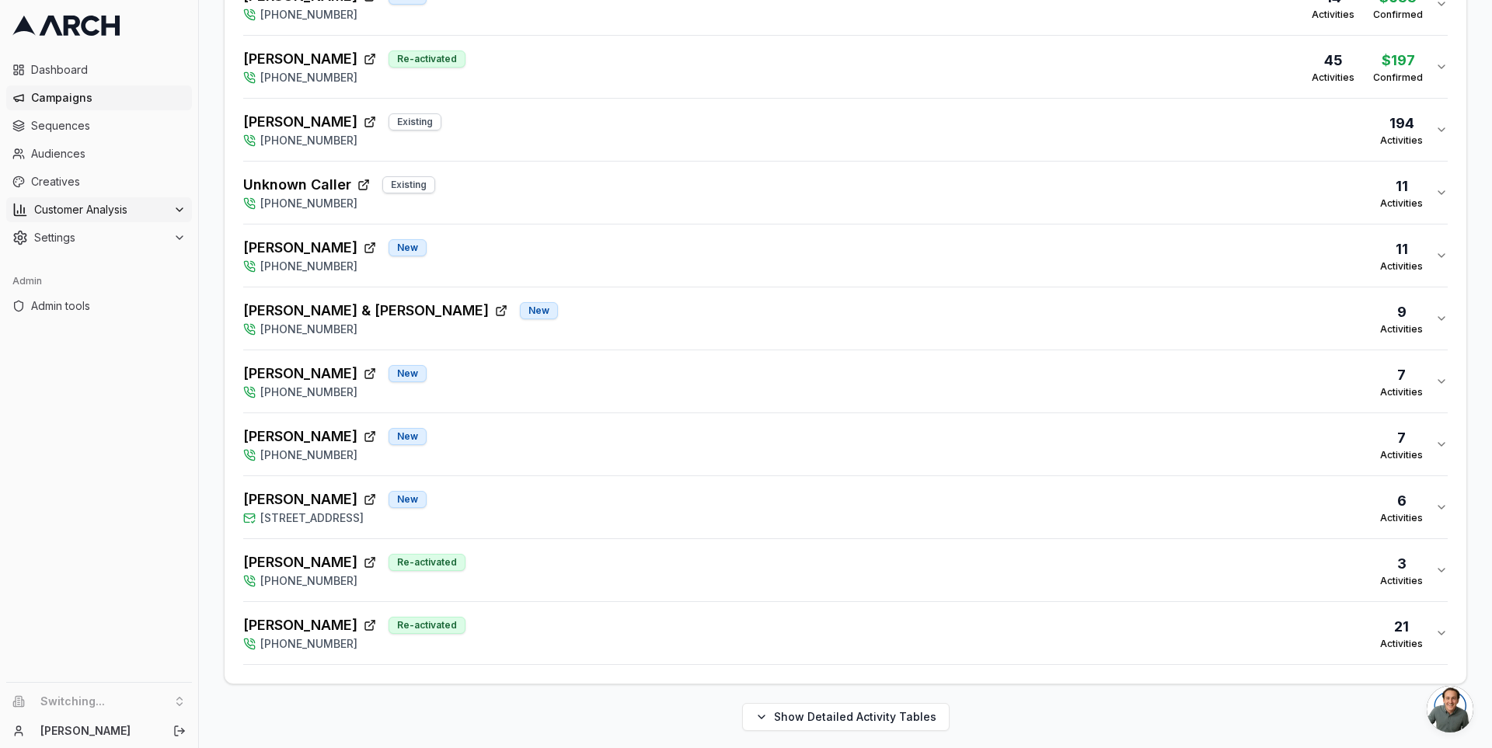
click at [137, 215] on span "Customer Analysis" at bounding box center [100, 210] width 133 height 16
click at [167, 282] on span "Settings" at bounding box center [100, 288] width 133 height 16
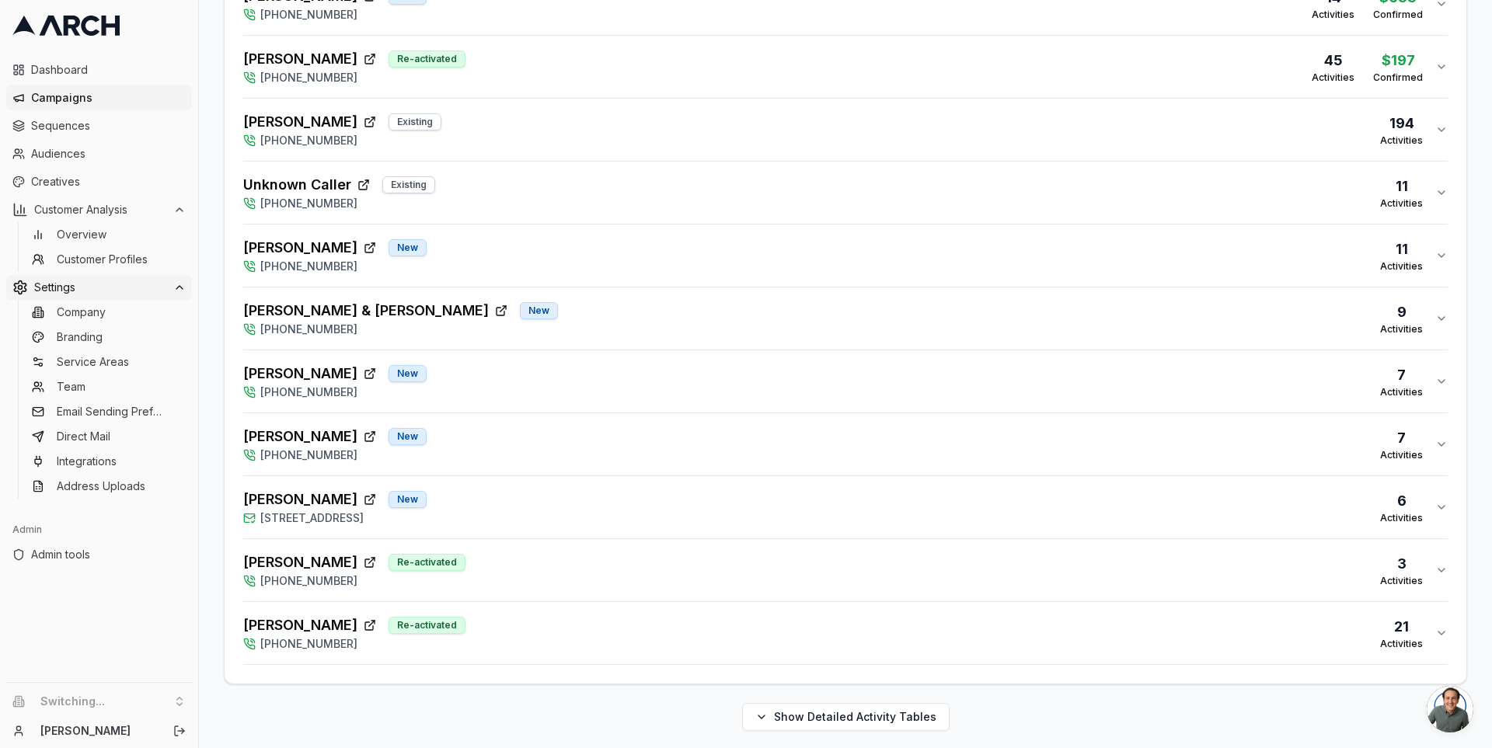
click at [173, 288] on icon at bounding box center [179, 287] width 12 height 12
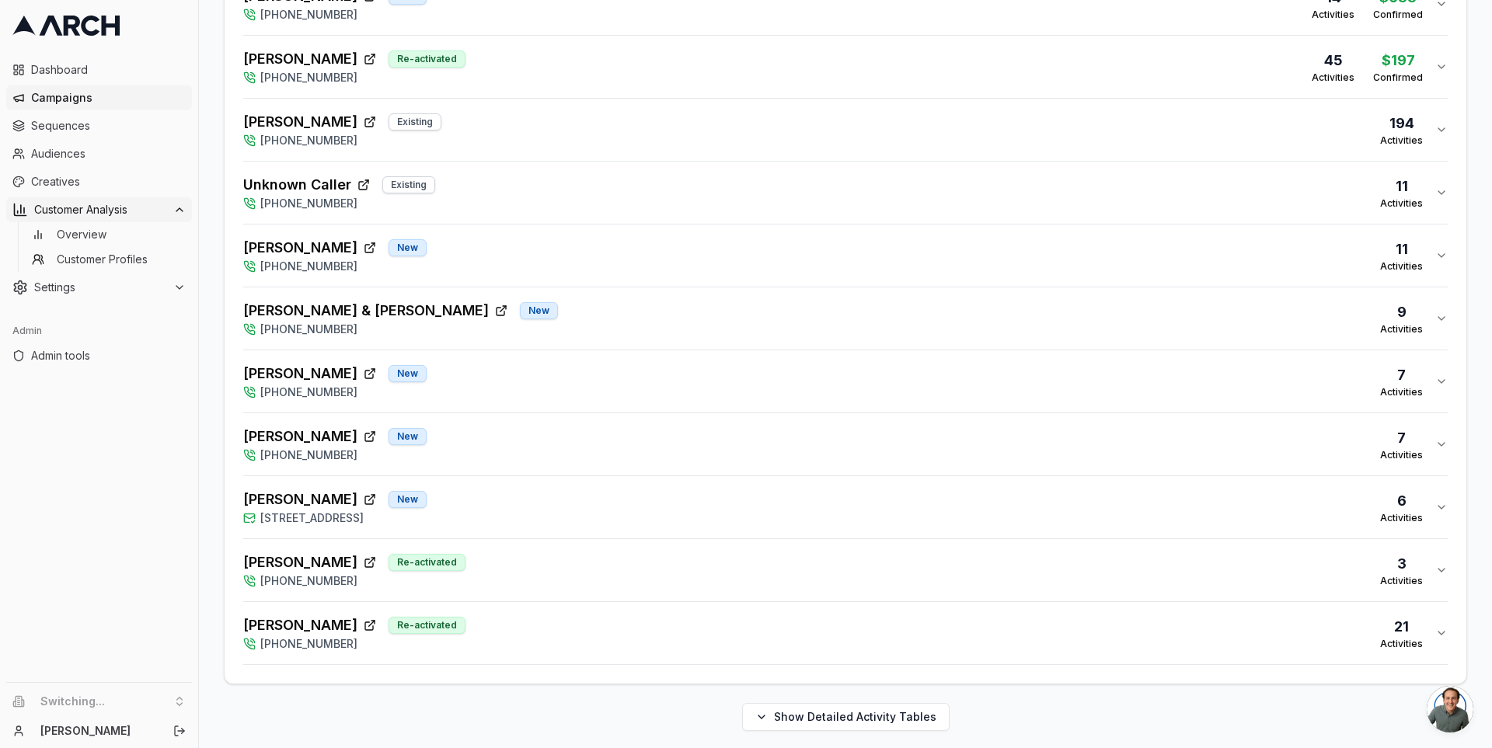
click at [180, 214] on icon at bounding box center [179, 210] width 12 height 12
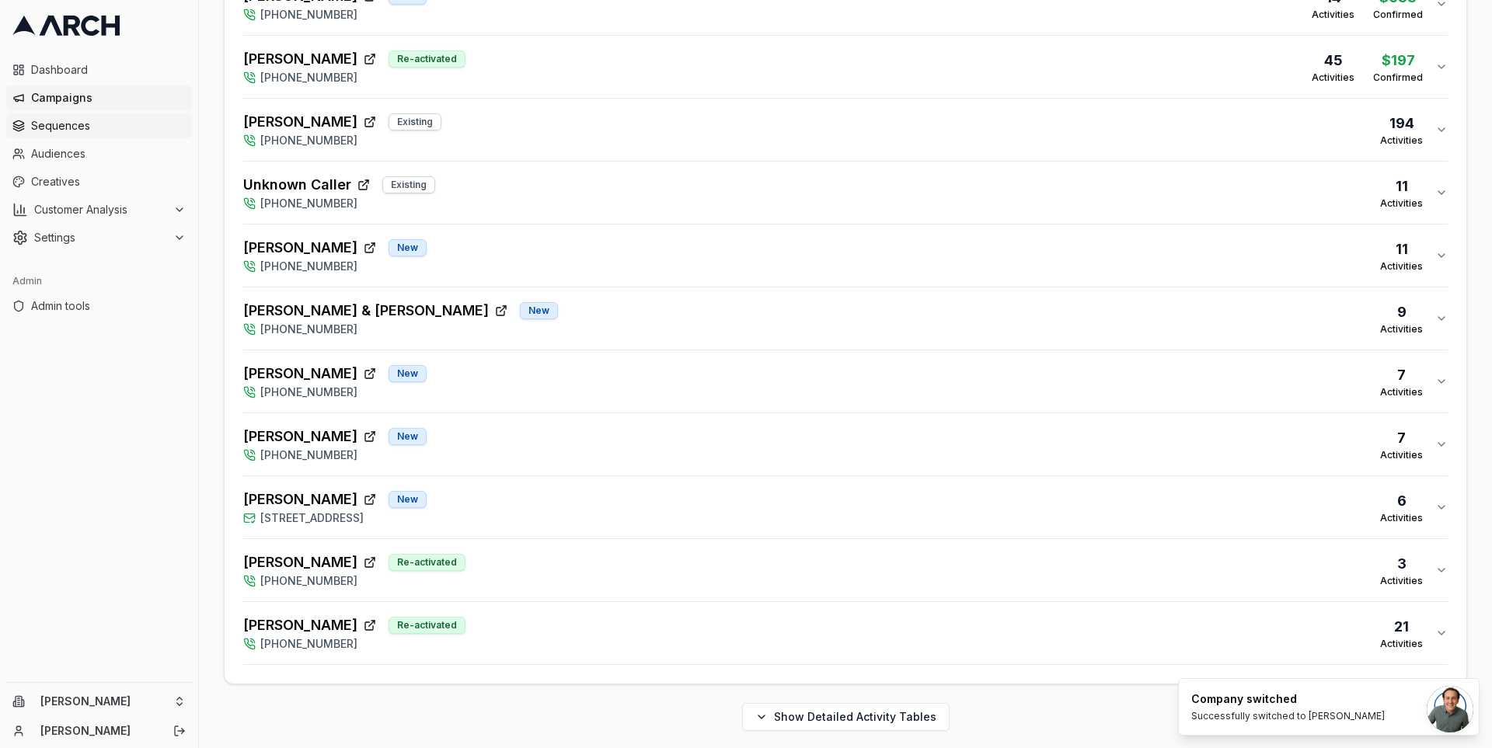
click at [116, 127] on span "Sequences" at bounding box center [108, 126] width 155 height 16
